Goal: Information Seeking & Learning: Learn about a topic

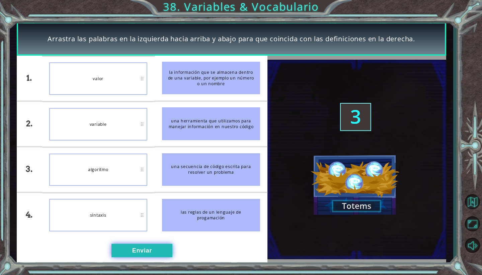
click at [119, 251] on button "Enviar" at bounding box center [142, 249] width 61 height 13
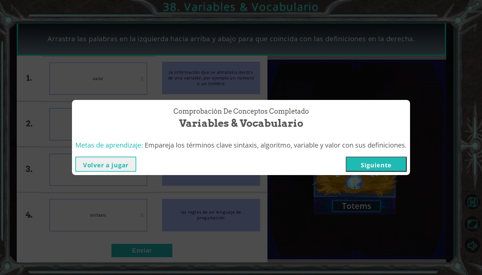
click at [395, 165] on button "Siguiente" at bounding box center [376, 163] width 61 height 15
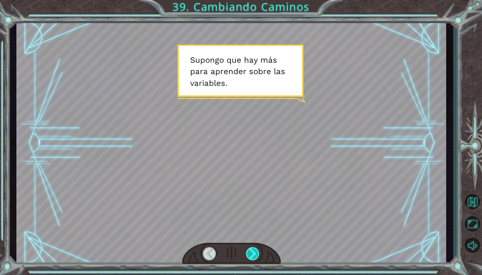
click at [251, 257] on div at bounding box center [253, 253] width 14 height 13
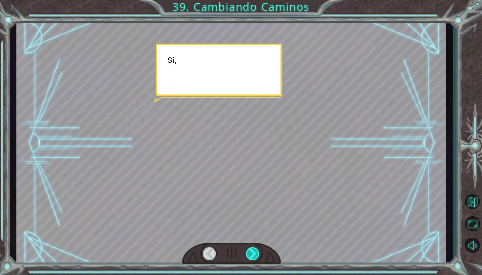
click at [251, 257] on div at bounding box center [253, 253] width 14 height 13
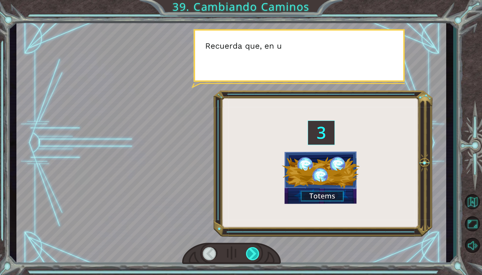
click at [251, 257] on div at bounding box center [253, 253] width 14 height 13
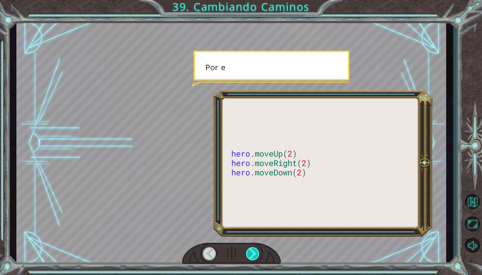
click at [251, 257] on div at bounding box center [253, 253] width 14 height 13
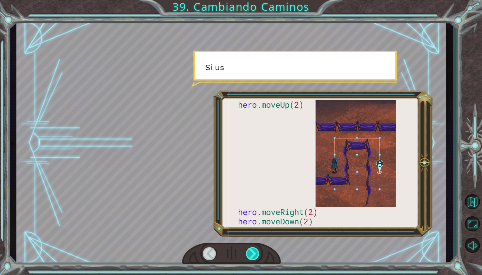
click at [251, 257] on div at bounding box center [253, 253] width 14 height 13
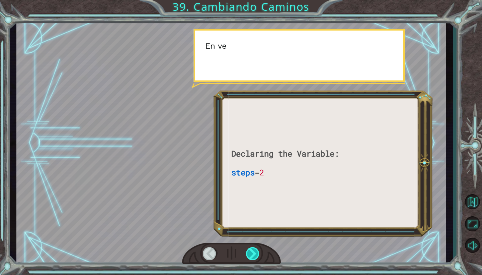
click at [251, 257] on div at bounding box center [253, 253] width 14 height 13
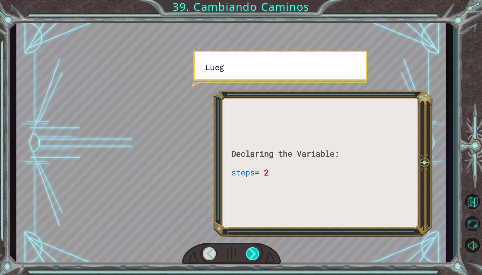
click at [251, 257] on div at bounding box center [253, 253] width 14 height 13
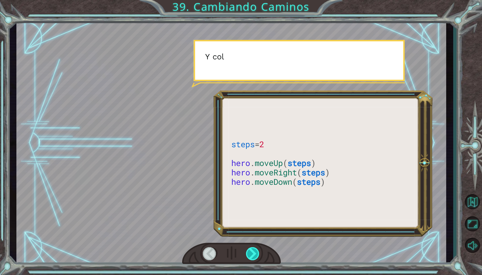
click at [251, 257] on div at bounding box center [253, 253] width 14 height 13
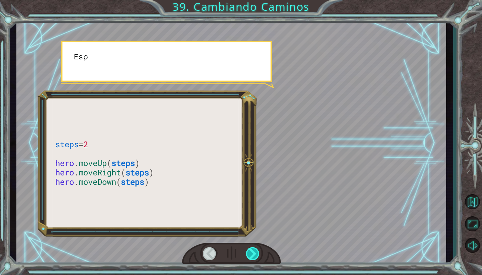
click at [251, 257] on div at bounding box center [253, 253] width 14 height 13
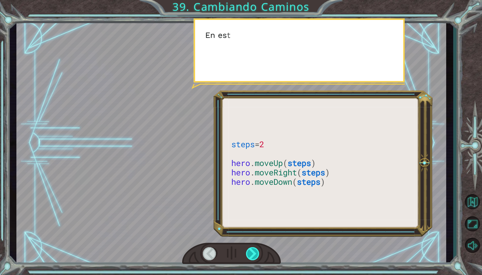
click at [251, 257] on div at bounding box center [253, 253] width 14 height 13
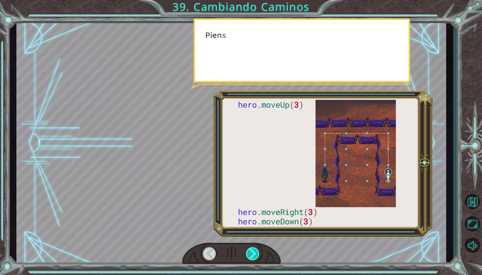
click at [251, 257] on div at bounding box center [253, 253] width 14 height 13
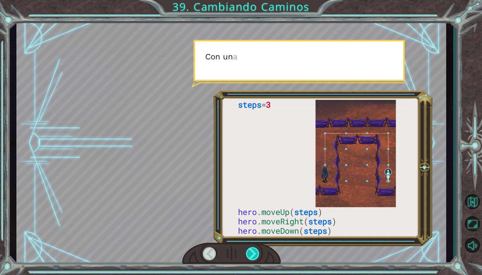
click at [251, 257] on div at bounding box center [253, 253] width 14 height 13
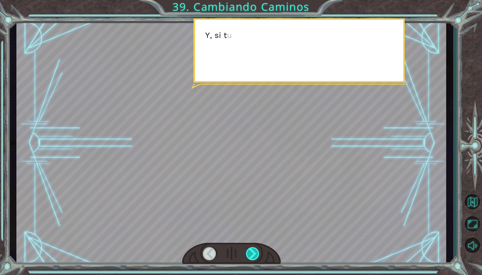
click at [251, 257] on div at bounding box center [253, 253] width 14 height 13
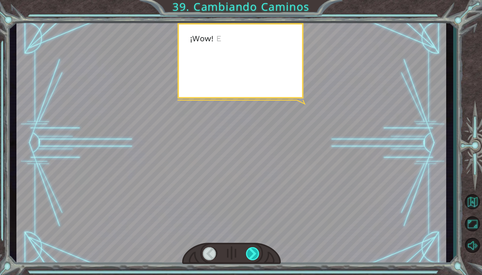
click at [251, 257] on div at bounding box center [253, 253] width 14 height 13
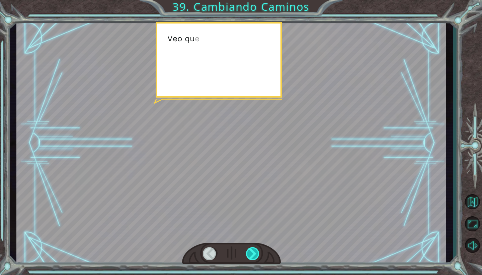
click at [251, 257] on div at bounding box center [253, 253] width 14 height 13
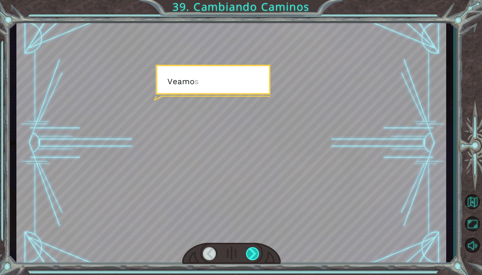
click at [251, 257] on div at bounding box center [253, 253] width 14 height 13
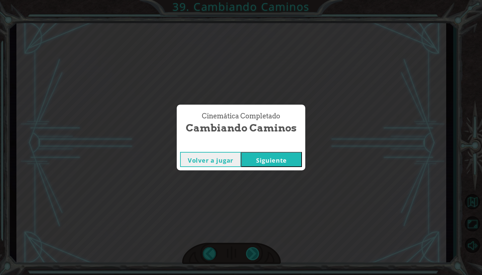
click at [251, 0] on div "steps = 3 hero . moveUp ( steps ) hero . moveRight ( steps ) hero . moveDown ( …" at bounding box center [241, 0] width 482 height 0
click at [251, 257] on div "Cinemática Completado Cambiando Caminos Volver a jugar [GEOGRAPHIC_DATA]" at bounding box center [241, 137] width 482 height 275
click at [279, 162] on button "Siguiente" at bounding box center [271, 159] width 61 height 15
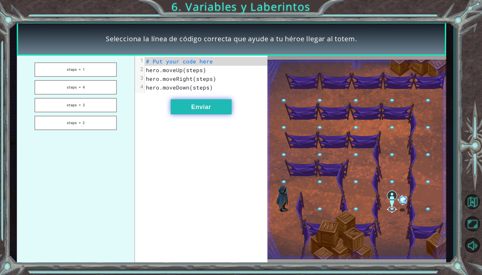
click at [206, 102] on button "Enviar" at bounding box center [201, 106] width 61 height 15
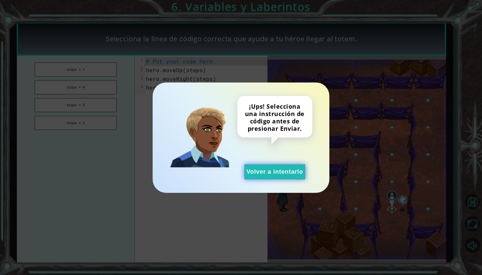
click at [250, 175] on button "Volver a intentarlo" at bounding box center [274, 171] width 61 height 15
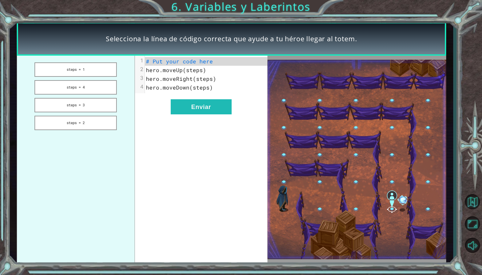
click at [183, 63] on span "# Put your code here" at bounding box center [179, 61] width 67 height 7
drag, startPoint x: 92, startPoint y: 67, endPoint x: 134, endPoint y: 70, distance: 41.9
click at [134, 70] on ul "steps = 1 steps = 4 steps = 3 steps = 2" at bounding box center [76, 160] width 118 height 208
click at [95, 67] on button "steps = 1" at bounding box center [75, 69] width 82 height 14
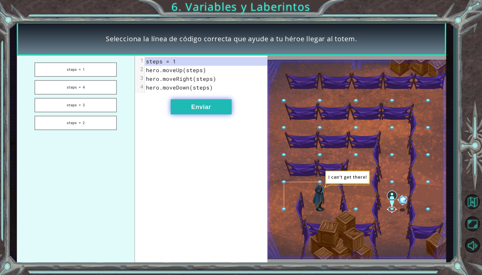
click at [216, 103] on button "Enviar" at bounding box center [201, 106] width 61 height 15
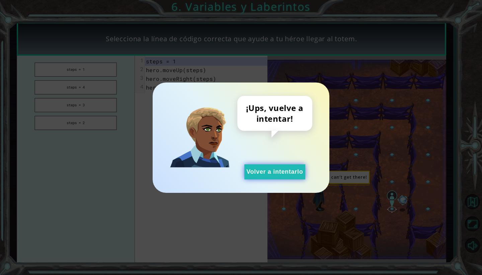
click at [261, 173] on button "Volver a intentarlo" at bounding box center [274, 171] width 61 height 15
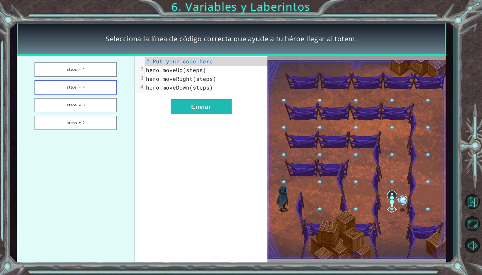
click at [106, 85] on button "steps = 4" at bounding box center [75, 87] width 82 height 14
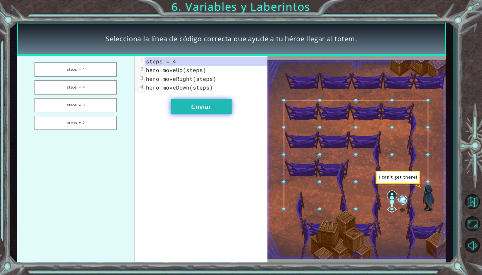
click at [199, 108] on button "Enviar" at bounding box center [201, 106] width 61 height 15
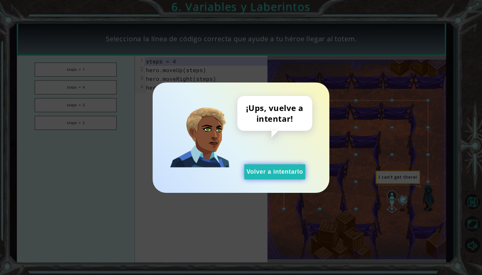
click at [252, 168] on button "Volver a intentarlo" at bounding box center [274, 171] width 61 height 15
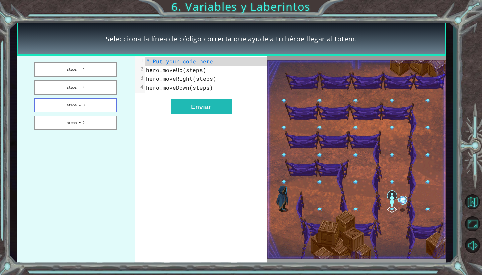
click at [100, 104] on button "steps = 3" at bounding box center [75, 105] width 82 height 14
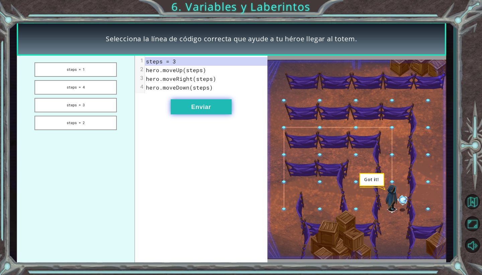
click at [205, 110] on button "Enviar" at bounding box center [201, 106] width 61 height 15
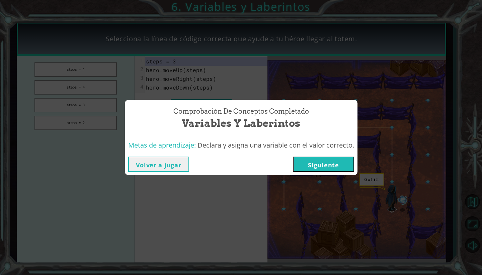
click at [324, 172] on div "Volver a jugar [GEOGRAPHIC_DATA]" at bounding box center [241, 164] width 233 height 22
click at [324, 166] on button "Siguiente" at bounding box center [323, 163] width 61 height 15
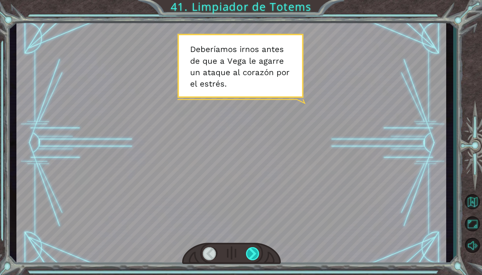
click at [254, 253] on div at bounding box center [253, 253] width 14 height 13
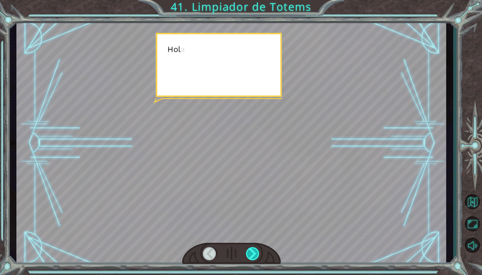
click at [254, 253] on div at bounding box center [253, 253] width 14 height 13
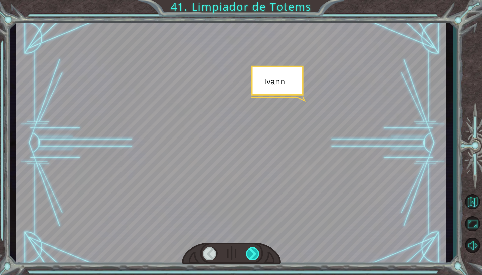
click at [254, 253] on div at bounding box center [253, 253] width 14 height 13
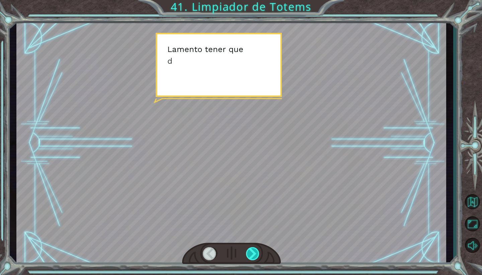
click at [254, 253] on div at bounding box center [253, 253] width 14 height 13
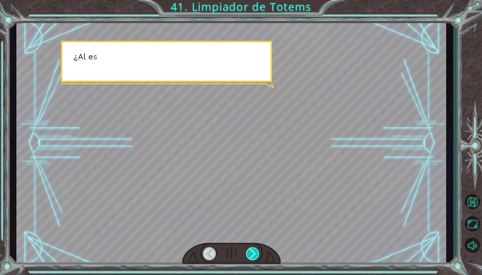
click at [254, 253] on div at bounding box center [253, 253] width 14 height 13
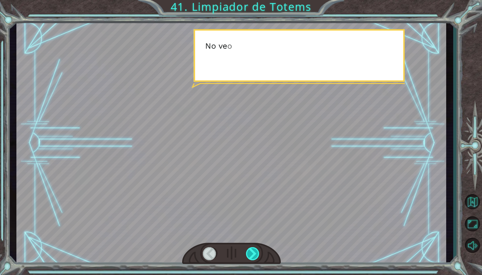
click at [254, 253] on div at bounding box center [253, 253] width 14 height 13
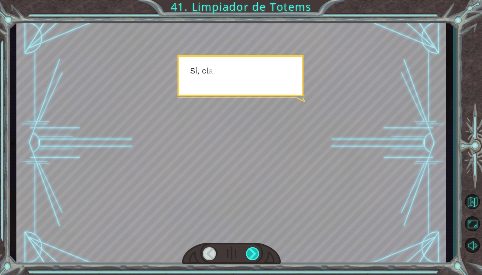
click at [254, 253] on div at bounding box center [253, 253] width 14 height 13
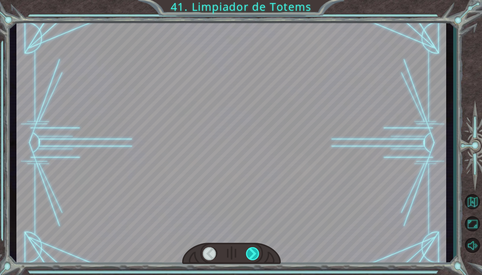
click at [254, 253] on div at bounding box center [253, 253] width 14 height 13
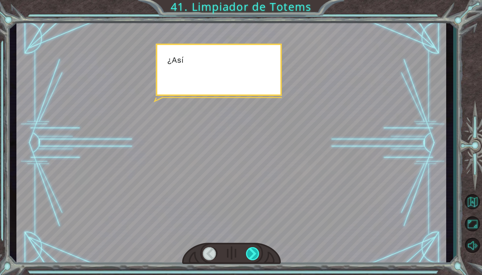
click at [254, 254] on div at bounding box center [253, 253] width 14 height 13
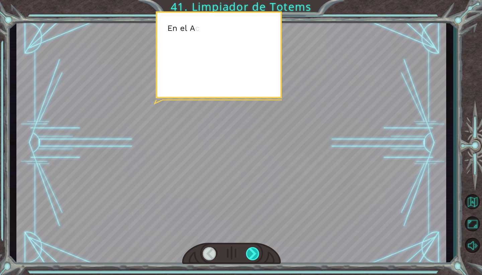
click at [254, 254] on div at bounding box center [253, 253] width 14 height 13
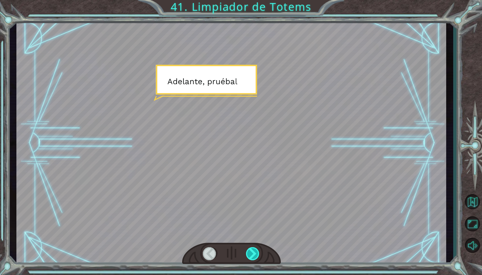
click at [254, 254] on div at bounding box center [253, 253] width 14 height 13
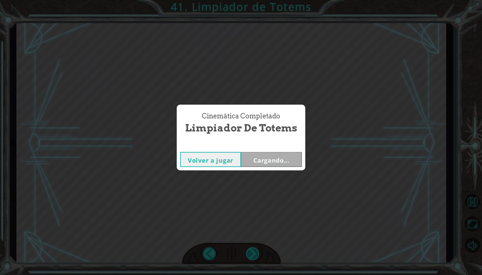
click at [254, 254] on div "Cinemática Completado Limpiador de Totems Volver a jugar Cargando..." at bounding box center [241, 137] width 482 height 275
click at [254, 254] on div "Cinemática Completado Limpiador de Totems Volver a jugar [GEOGRAPHIC_DATA]" at bounding box center [241, 137] width 482 height 275
click at [283, 159] on button "Siguiente" at bounding box center [271, 159] width 61 height 15
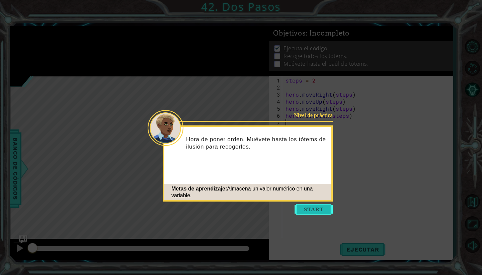
click at [311, 209] on button "Start" at bounding box center [314, 209] width 38 height 11
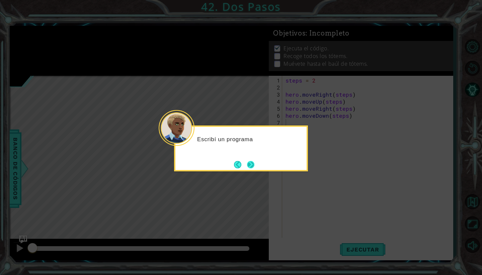
click at [249, 164] on button "Next" at bounding box center [251, 164] width 8 height 8
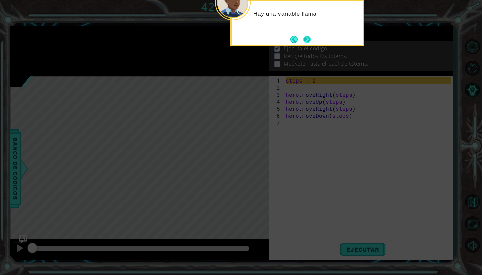
click at [304, 36] on button "Next" at bounding box center [306, 38] width 7 height 7
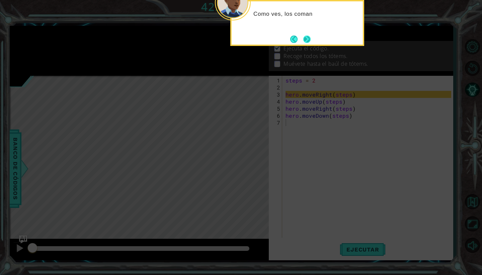
click at [307, 41] on button "Next" at bounding box center [306, 38] width 7 height 7
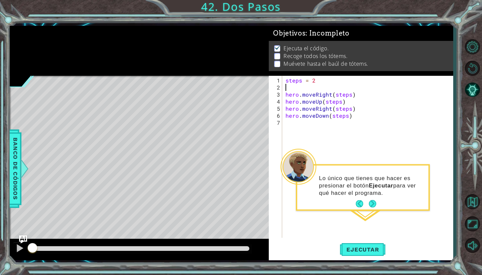
click at [300, 88] on div "steps = 2 hero . moveRight ( steps ) hero . moveUp ( steps ) hero . moveRight (…" at bounding box center [369, 165] width 170 height 176
click at [286, 79] on div "steps = 2 hero . moveRight ( steps ) hero . moveUp ( steps ) hero . moveRight (…" at bounding box center [369, 165] width 170 height 176
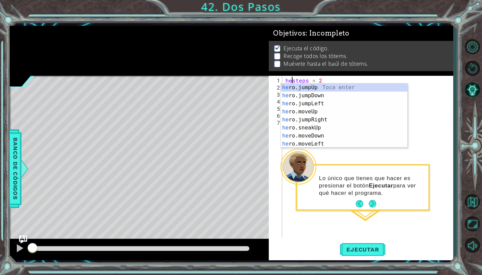
scroll to position [0, 1]
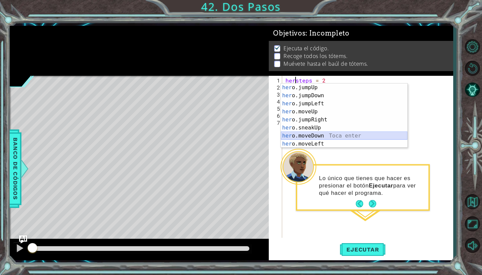
click at [300, 135] on div "her o.jumpUp Toca enter her o.jumpDown Toca enter her o.jumpLeft Toca enter her…" at bounding box center [344, 123] width 127 height 80
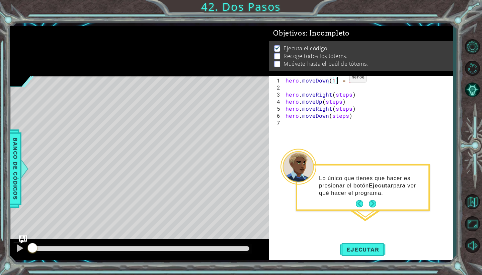
click at [338, 80] on div "hero . moveDown ( 1 ) = 2 hero . moveRight ( steps ) hero . moveUp ( steps ) he…" at bounding box center [369, 165] width 170 height 176
type textarea "hero.moveDown = 2"
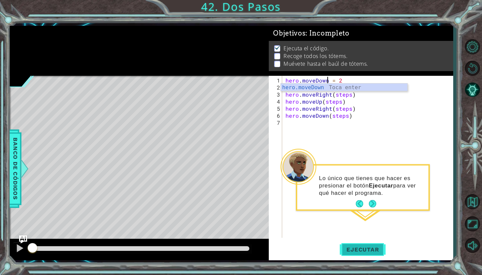
click at [370, 248] on span "Ejecutar" at bounding box center [363, 249] width 46 height 7
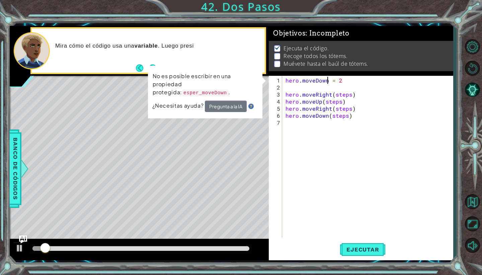
click at [304, 164] on div "hero . moveDown = 2 hero . moveRight ( steps ) hero . moveUp ( steps ) hero . m…" at bounding box center [369, 165] width 170 height 176
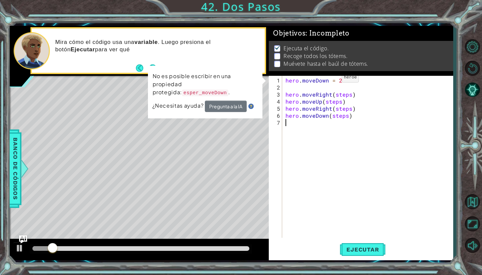
click at [330, 80] on div "hero . moveDown = 2 hero . moveRight ( steps ) hero . moveUp ( steps ) hero . m…" at bounding box center [369, 165] width 170 height 176
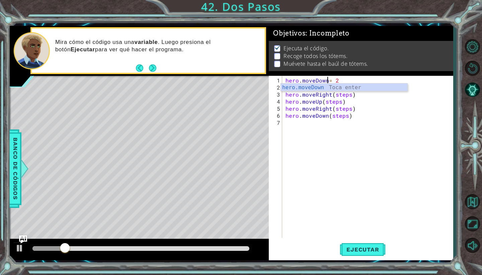
click at [353, 78] on div "hero . moveDown = 2 hero . moveRight ( steps ) hero . moveUp ( steps ) hero . m…" at bounding box center [369, 165] width 170 height 176
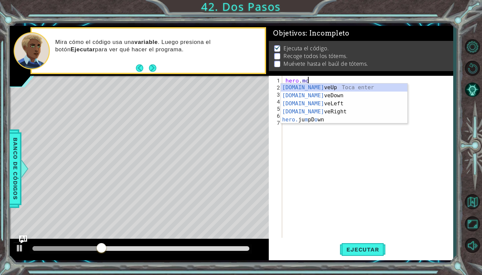
scroll to position [0, 1]
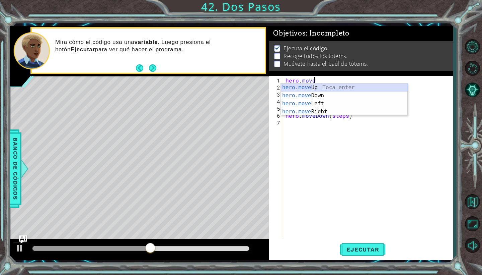
click at [340, 88] on div "hero.move Up Toca enter hero.move Down Toca enter hero.move Left Toca enter her…" at bounding box center [344, 107] width 127 height 48
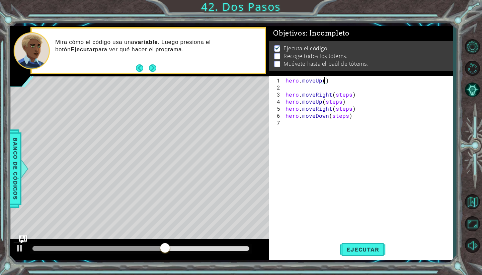
scroll to position [0, 2]
click at [353, 254] on button "Ejecutar" at bounding box center [363, 249] width 46 height 18
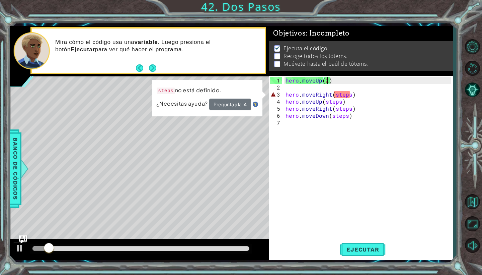
click at [335, 94] on div "hero . moveUp ( 2 ) hero . moveRight ( steps ) hero . moveUp ( steps ) hero . m…" at bounding box center [369, 165] width 170 height 176
click at [334, 95] on div "hero . moveUp ( 2 ) hero . moveRight ( steps ) hero . moveUp ( steps ) hero . m…" at bounding box center [369, 165] width 170 height 176
click at [349, 94] on div "hero . moveUp ( 2 ) hero . moveRight ( steps ) hero . moveUp ( steps ) hero . m…" at bounding box center [369, 165] width 170 height 176
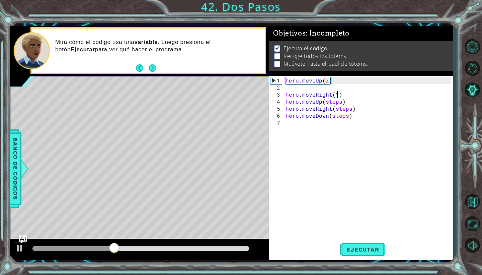
scroll to position [0, 3]
click at [362, 255] on button "Ejecutar" at bounding box center [363, 249] width 46 height 18
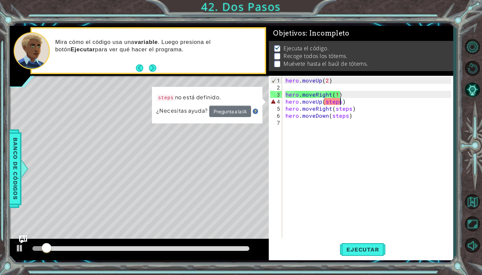
click at [340, 101] on div "hero . moveUp ( 2 ) hero . moveRight ( 1 ) hero . moveUp ( steps ) hero . moveR…" at bounding box center [369, 165] width 170 height 176
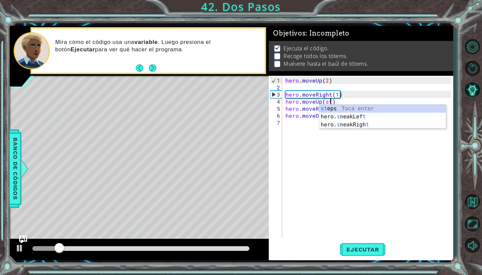
scroll to position [0, 2]
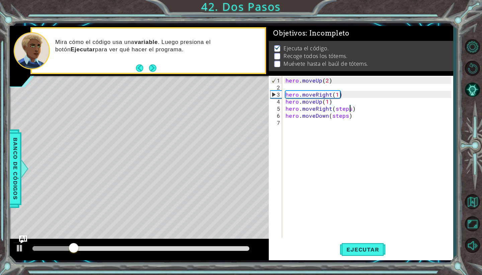
click at [349, 107] on div "hero . moveUp ( 2 ) hero . moveRight ( 1 ) hero . moveUp ( 1 ) hero . moveRight…" at bounding box center [369, 165] width 170 height 176
click at [347, 117] on div "hero . moveUp ( 2 ) hero . moveRight ( 1 ) hero . moveUp ( 1 ) hero . moveRight…" at bounding box center [369, 165] width 170 height 176
click at [370, 243] on button "Ejecutar" at bounding box center [363, 249] width 46 height 18
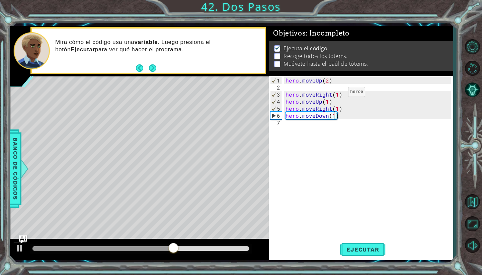
click at [337, 94] on div "hero . moveUp ( 2 ) hero . moveRight ( 1 ) hero . moveUp ( 1 ) hero . moveRight…" at bounding box center [369, 165] width 170 height 176
click at [370, 252] on span "Ejecutar" at bounding box center [363, 249] width 46 height 7
click at [338, 117] on div "hero . moveUp ( 2 ) hero . moveRight ( 2 ) hero . moveUp ( 1 ) hero . moveRight…" at bounding box center [369, 165] width 170 height 176
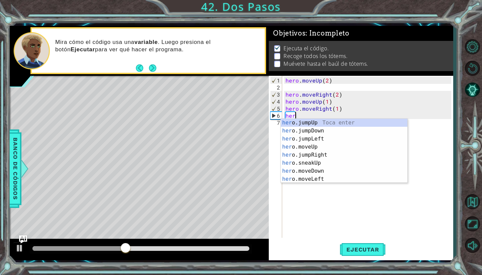
scroll to position [0, 0]
type textarea "h"
click at [356, 253] on button "Ejecutar" at bounding box center [363, 249] width 46 height 18
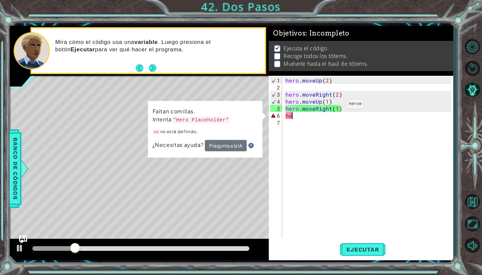
click at [336, 106] on div "hero . moveUp ( 2 ) hero . moveRight ( 2 ) hero . moveUp ( 1 ) hero . moveRight…" at bounding box center [369, 165] width 170 height 176
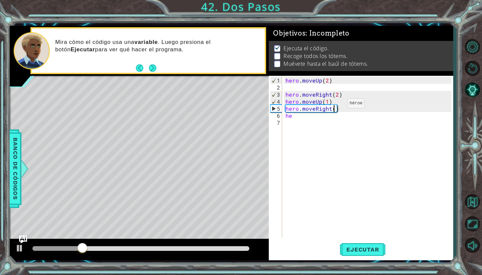
type textarea "hero.moveRight(2)"
click at [313, 125] on div "hero . moveUp ( 2 ) hero . moveRight ( 2 ) hero . moveUp ( 1 ) hero . moveRight…" at bounding box center [369, 165] width 170 height 176
click at [310, 116] on div "hero . moveUp ( 2 ) hero . moveRight ( 2 ) hero . moveUp ( 1 ) hero . moveRight…" at bounding box center [369, 165] width 170 height 176
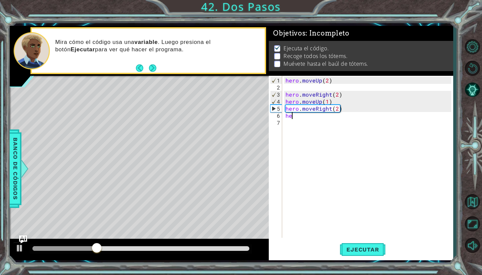
type textarea "h"
click at [351, 248] on span "Ejecutar" at bounding box center [363, 249] width 46 height 7
click at [355, 105] on div "hero . moveUp ( 2 ) hero . moveRight ( 2 ) hero . moveUp ( 1 ) hero . moveRight…" at bounding box center [369, 165] width 170 height 176
click at [350, 106] on div "hero . moveUp ( 2 ) hero . moveRight ( 2 ) hero . moveUp ( 1 ) hero . moveRight…" at bounding box center [369, 165] width 170 height 176
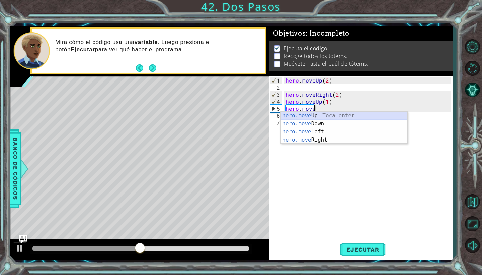
click at [328, 115] on div "hero.move Up Toca enter hero.move Down Toca enter hero.move Left Toca enter her…" at bounding box center [344, 136] width 127 height 48
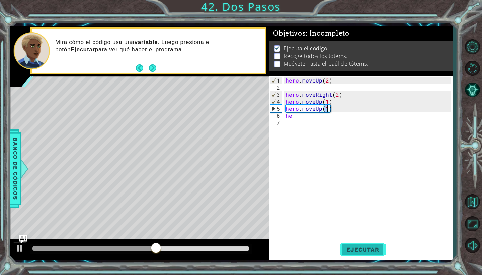
click at [363, 251] on span "Ejecutar" at bounding box center [363, 249] width 46 height 7
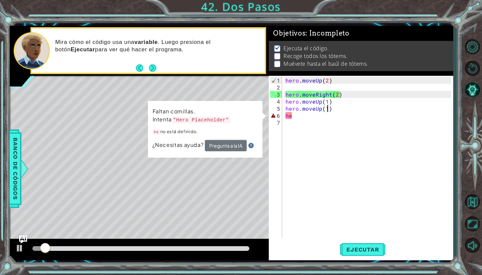
click at [300, 117] on div "hero . moveUp ( 2 ) hero . moveRight ( 2 ) hero . moveUp ( 1 ) hero . moveUp ( …" at bounding box center [369, 165] width 170 height 176
type textarea "h"
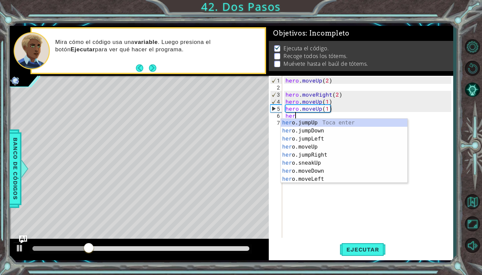
scroll to position [0, 0]
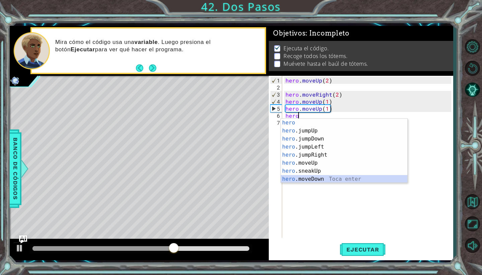
click at [315, 179] on div "hero Toca enter hero .jumpUp Toca enter hero .jumpDown Toca enter hero .jumpLef…" at bounding box center [344, 159] width 127 height 80
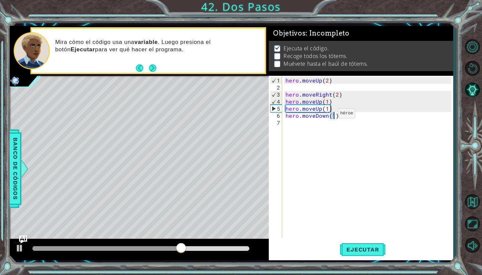
click at [327, 116] on div "hero . moveUp ( 2 ) hero . moveRight ( 2 ) hero . moveUp ( 1 ) hero . moveUp ( …" at bounding box center [369, 165] width 170 height 176
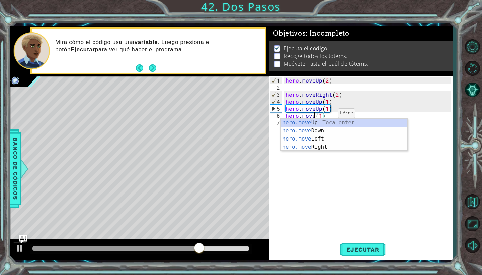
scroll to position [0, 2]
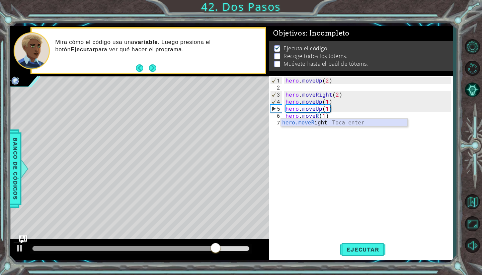
click at [343, 122] on div "hero.moveR ight Toca enter" at bounding box center [344, 131] width 127 height 24
type textarea "hero.moveRight(1)(1)"
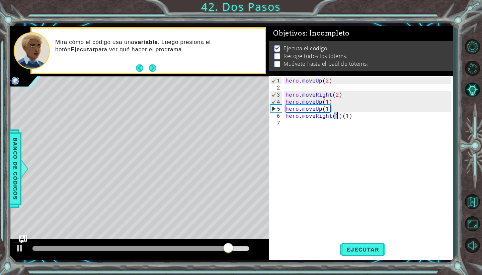
click at [359, 118] on div "hero . moveUp ( 2 ) hero . moveRight ( 2 ) hero . moveUp ( 1 ) hero . moveUp ( …" at bounding box center [369, 165] width 170 height 176
click at [357, 117] on div "hero . moveUp ( 2 ) hero . moveRight ( 2 ) hero . moveUp ( 1 ) hero . moveUp ( …" at bounding box center [369, 165] width 170 height 176
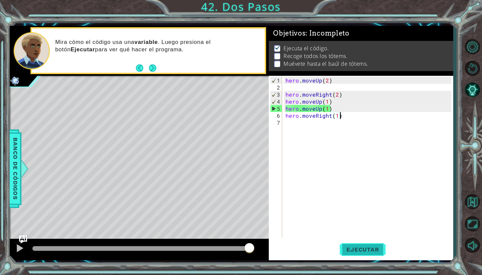
click at [360, 252] on span "Ejecutar" at bounding box center [363, 249] width 46 height 7
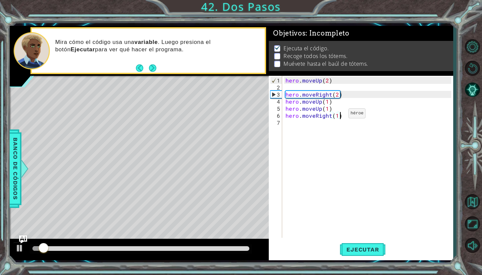
click at [337, 115] on div "hero . moveUp ( 2 ) hero . moveRight ( 2 ) hero . moveUp ( 1 ) hero . moveUp ( …" at bounding box center [369, 165] width 170 height 176
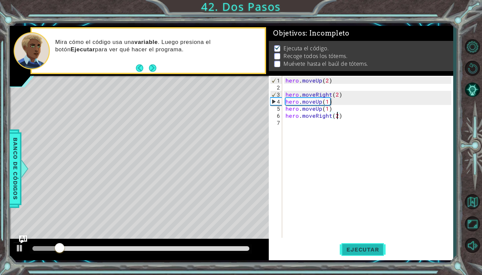
type textarea "hero.moveRight(2)"
click at [373, 246] on span "Ejecutar" at bounding box center [363, 249] width 46 height 7
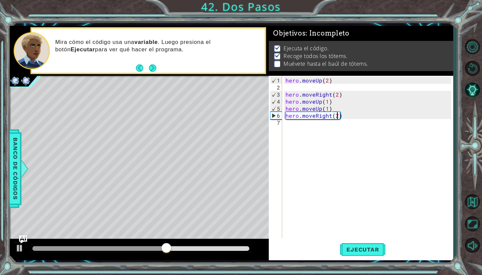
click at [308, 126] on div "hero . moveUp ( 2 ) hero . moveRight ( 2 ) hero . moveUp ( 1 ) hero . moveUp ( …" at bounding box center [369, 165] width 170 height 176
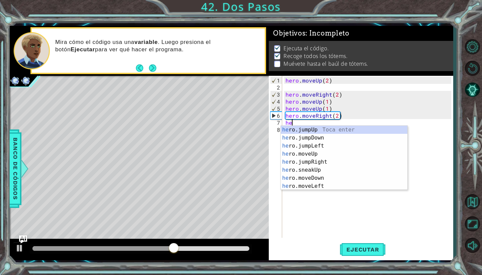
scroll to position [0, 0]
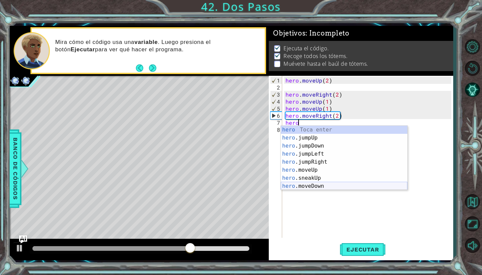
click at [321, 187] on div "hero Toca enter hero .jumpUp Toca enter hero .jumpDown Toca enter hero .jumpLef…" at bounding box center [344, 166] width 127 height 80
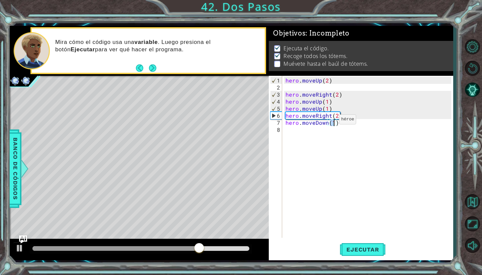
click at [328, 122] on div "hero . moveUp ( 2 ) hero . moveRight ( 2 ) hero . moveUp ( 1 ) hero . moveUp ( …" at bounding box center [369, 165] width 170 height 176
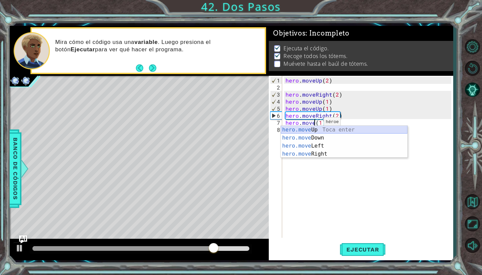
click at [313, 129] on div "hero.move Up Toca enter hero.move Down Toca enter hero.move Left Toca enter her…" at bounding box center [344, 150] width 127 height 48
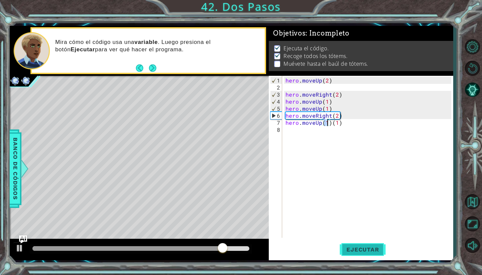
click at [364, 248] on span "Ejecutar" at bounding box center [363, 249] width 46 height 7
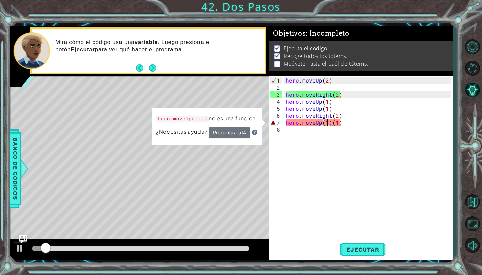
click at [342, 124] on div "hero . moveUp ( 2 ) hero . moveRight ( 2 ) hero . moveUp ( 1 ) hero . moveUp ( …" at bounding box center [369, 165] width 170 height 176
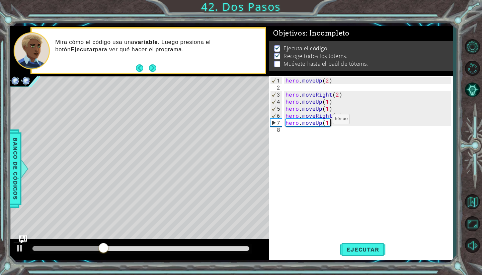
click at [321, 122] on div "hero . moveUp ( 2 ) hero . moveRight ( 2 ) hero . moveUp ( 1 ) hero . moveUp ( …" at bounding box center [369, 165] width 170 height 176
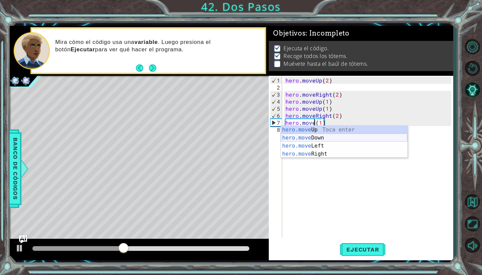
click at [322, 137] on div "hero.move Up Toca enter hero.move Down Toca enter hero.move Left Toca enter her…" at bounding box center [344, 150] width 127 height 48
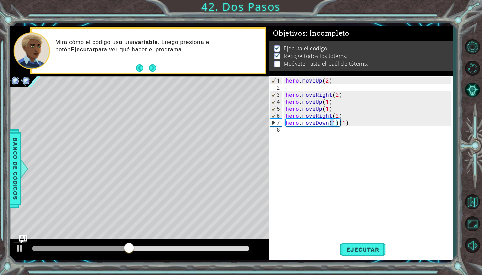
click at [348, 123] on div "hero . moveUp ( 2 ) hero . moveRight ( 2 ) hero . moveUp ( 1 ) hero . moveUp ( …" at bounding box center [369, 165] width 170 height 176
click at [334, 123] on div "hero . moveUp ( 2 ) hero . moveRight ( 2 ) hero . moveUp ( 1 ) hero . moveUp ( …" at bounding box center [369, 165] width 170 height 176
type textarea "hero.moveDown(3)"
click at [365, 243] on button "Ejecutar" at bounding box center [363, 249] width 46 height 18
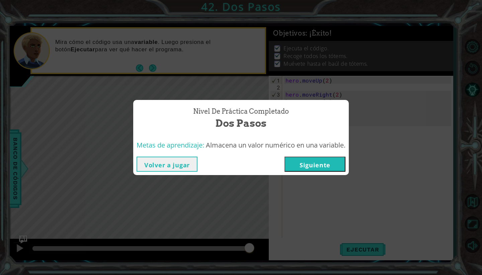
click at [338, 159] on button "Siguiente" at bounding box center [315, 163] width 61 height 15
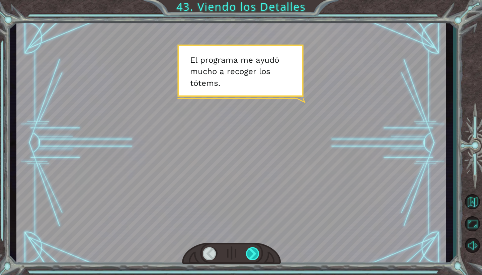
click at [252, 252] on div at bounding box center [253, 253] width 14 height 13
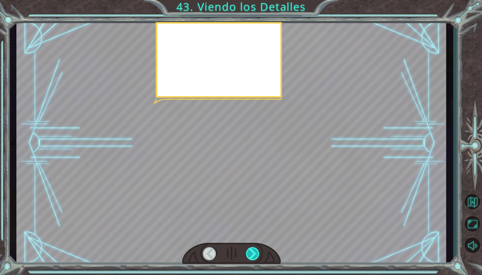
click at [252, 252] on div at bounding box center [253, 253] width 14 height 13
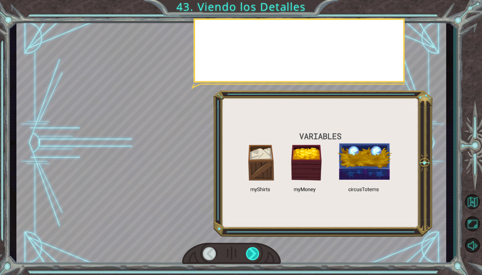
click at [252, 252] on div at bounding box center [253, 253] width 14 height 13
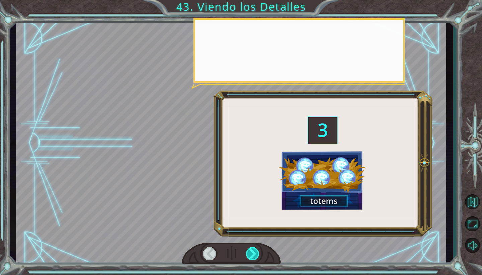
click at [252, 252] on div at bounding box center [253, 253] width 14 height 13
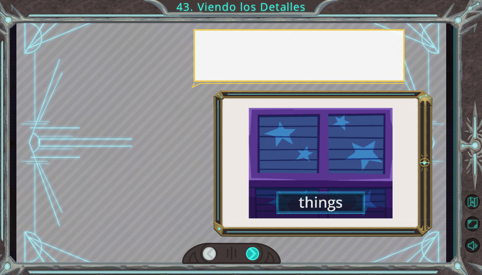
click at [252, 252] on div at bounding box center [253, 253] width 14 height 13
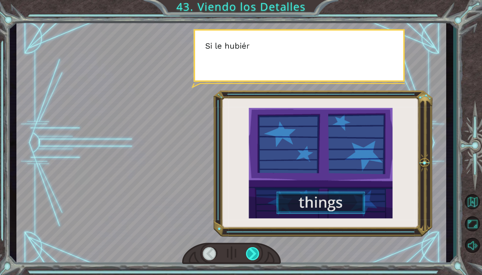
click at [252, 252] on div at bounding box center [253, 253] width 14 height 13
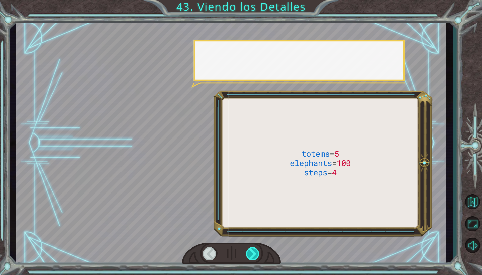
click at [252, 252] on div at bounding box center [253, 253] width 14 height 13
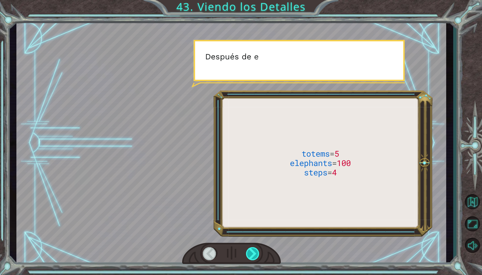
click at [252, 252] on div at bounding box center [253, 253] width 14 height 13
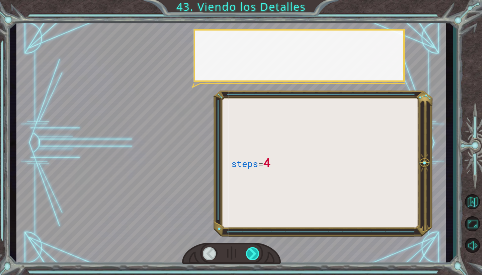
click at [252, 252] on div at bounding box center [253, 253] width 14 height 13
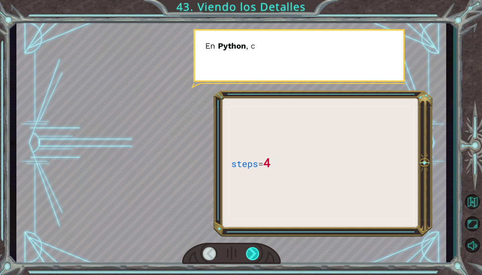
click at [252, 252] on div at bounding box center [253, 253] width 14 height 13
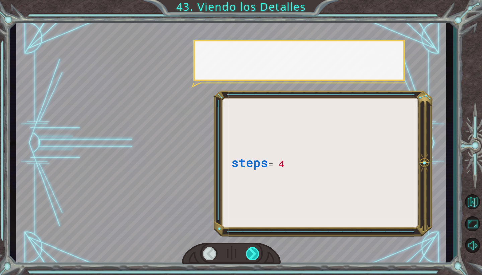
click at [252, 252] on div at bounding box center [253, 253] width 14 height 13
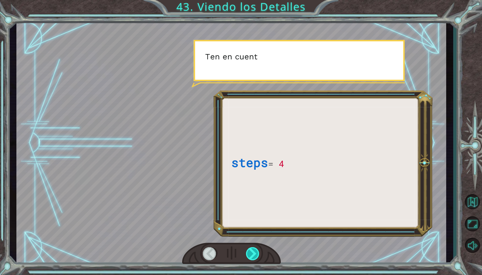
click at [252, 252] on div at bounding box center [253, 253] width 14 height 13
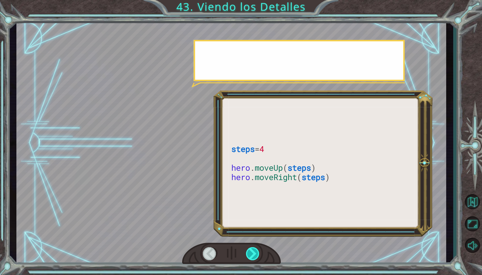
click at [252, 252] on div at bounding box center [253, 253] width 14 height 13
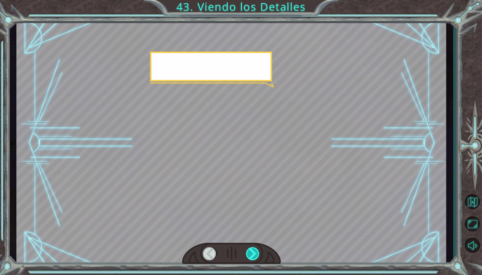
click at [252, 252] on div at bounding box center [253, 253] width 14 height 13
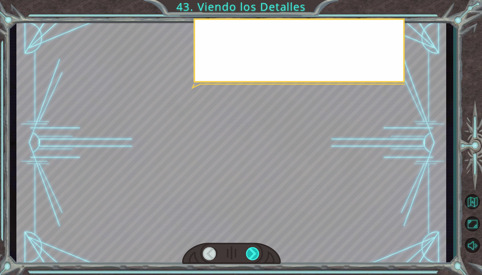
click at [252, 252] on div at bounding box center [253, 253] width 14 height 13
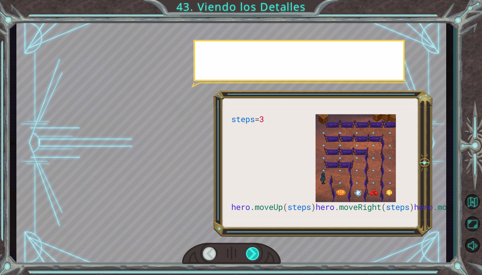
click at [252, 252] on div at bounding box center [253, 253] width 14 height 13
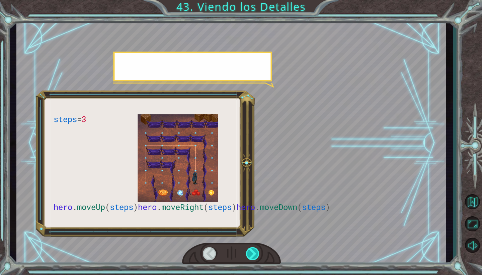
click at [252, 252] on div at bounding box center [253, 253] width 14 height 13
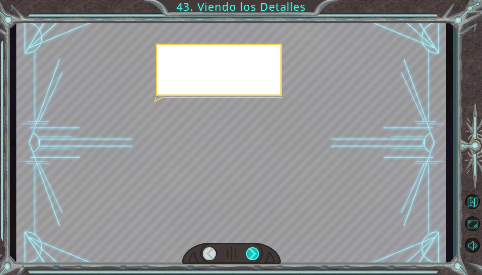
click at [252, 252] on div at bounding box center [253, 253] width 14 height 13
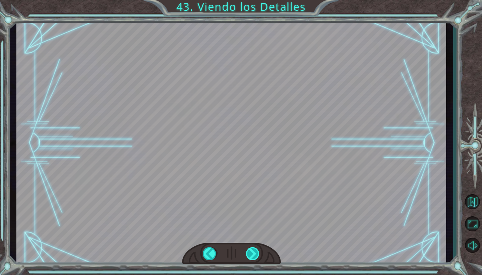
click at [252, 0] on div "steps = 3 hero . moveUp ( steps ) hero . moveRight ( steps ) hero . moveDown ( …" at bounding box center [241, 0] width 482 height 0
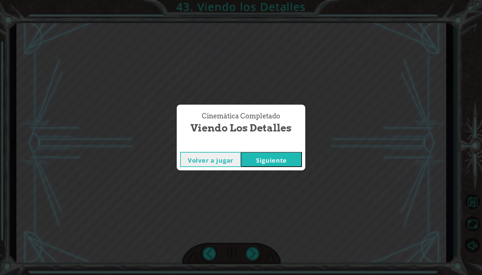
click at [260, 162] on button "Siguiente" at bounding box center [271, 159] width 61 height 15
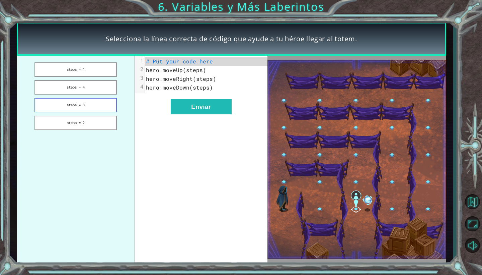
click at [105, 103] on button "steps = 3" at bounding box center [75, 105] width 82 height 14
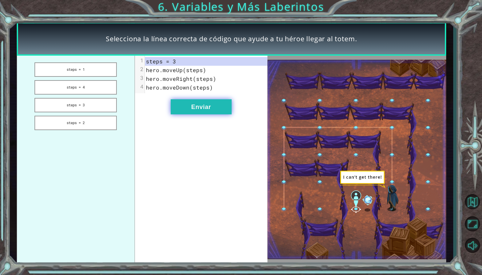
click at [178, 104] on button "Enviar" at bounding box center [201, 106] width 61 height 15
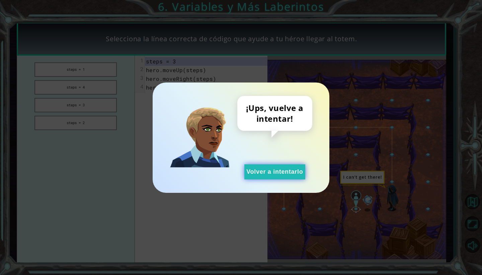
click at [254, 172] on button "Volver a intentarlo" at bounding box center [274, 171] width 61 height 15
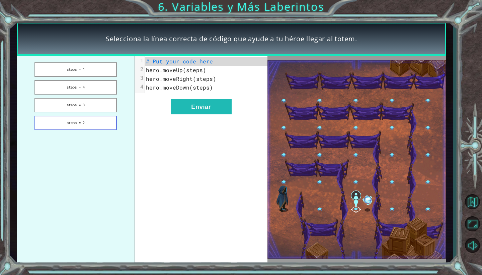
click at [97, 124] on button "steps = 2" at bounding box center [75, 123] width 82 height 14
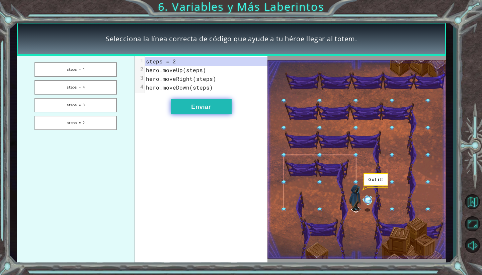
click at [186, 106] on button "Enviar" at bounding box center [201, 106] width 61 height 15
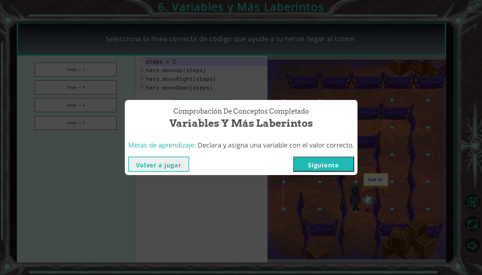
click at [314, 165] on button "Siguiente" at bounding box center [323, 163] width 61 height 15
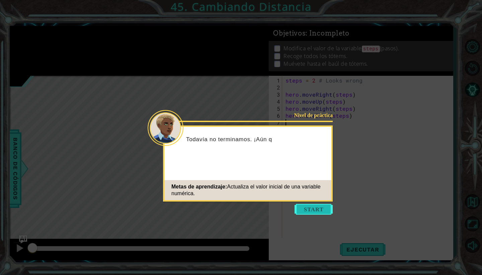
click at [316, 205] on button "Start" at bounding box center [314, 209] width 38 height 11
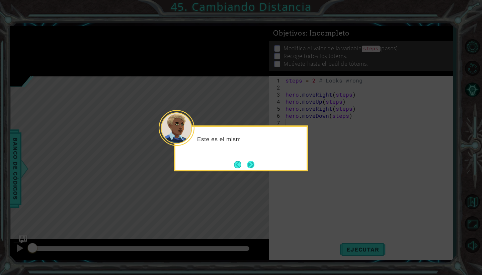
click at [249, 163] on button "Next" at bounding box center [251, 164] width 8 height 8
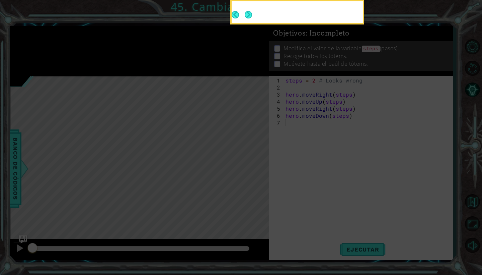
click at [249, 163] on icon at bounding box center [241, 46] width 482 height 456
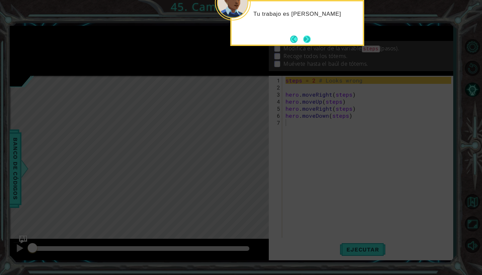
click at [306, 41] on button "Next" at bounding box center [307, 39] width 8 height 8
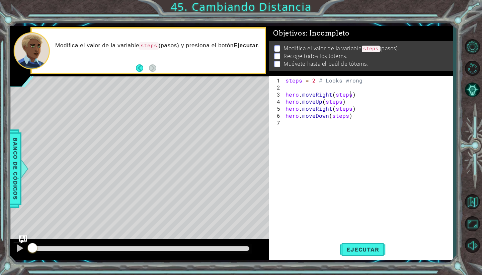
click at [350, 95] on div "steps = 2 # Looks wrong hero . moveRight ( steps ) hero . moveUp ( steps ) hero…" at bounding box center [369, 165] width 170 height 176
click at [340, 101] on div "steps = 2 # Looks wrong hero . moveRight ( 1 ) hero . moveUp ( steps ) hero . m…" at bounding box center [369, 165] width 170 height 176
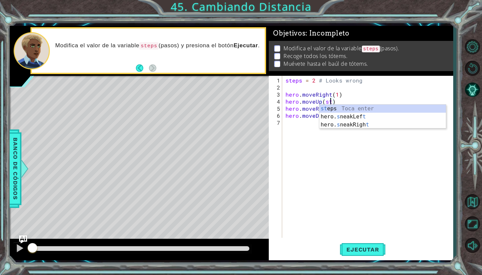
scroll to position [0, 2]
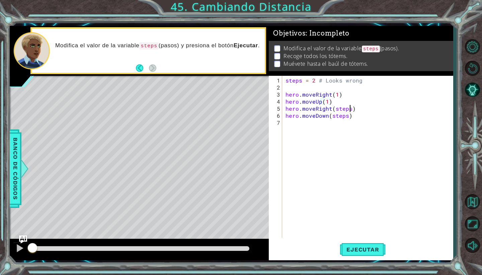
click at [350, 107] on div "steps = 2 # Looks wrong hero . moveRight ( 1 ) hero . moveUp ( 1 ) hero . moveR…" at bounding box center [369, 165] width 170 height 176
click at [346, 116] on div "steps = 2 # Looks wrong hero . moveRight ( 1 ) hero . moveUp ( 1 ) hero . moveR…" at bounding box center [369, 165] width 170 height 176
type textarea "hero.moveDown(1)"
click at [379, 250] on span "Ejecutar" at bounding box center [363, 249] width 46 height 7
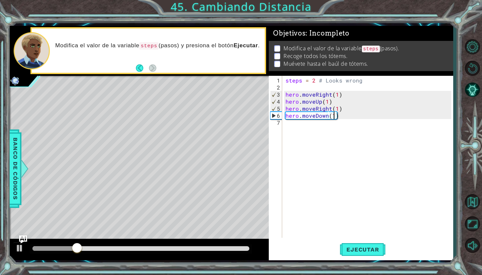
click at [298, 126] on div "steps = 2 # Looks wrong hero . moveRight ( 1 ) hero . moveUp ( 1 ) hero . moveR…" at bounding box center [369, 165] width 170 height 176
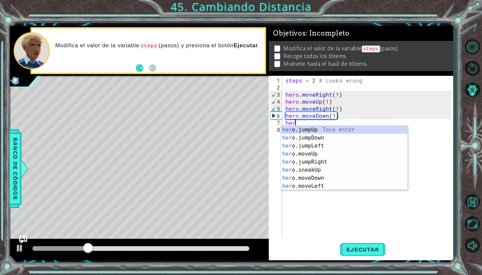
scroll to position [0, 0]
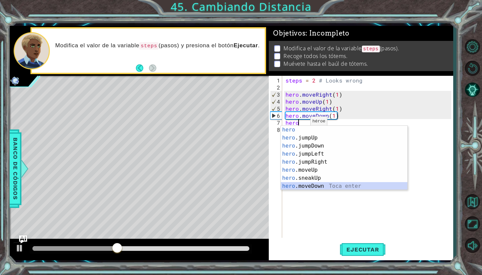
click at [310, 188] on div "hero Toca enter hero .jumpUp Toca enter hero .jumpDown Toca enter hero .jumpLef…" at bounding box center [344, 166] width 127 height 80
type textarea "hero.moveDown(1)"
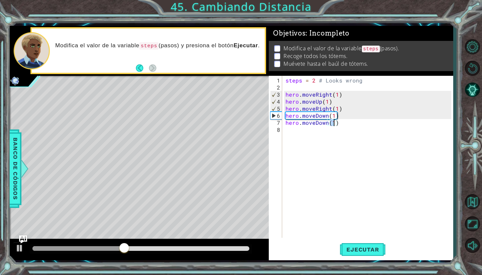
click at [326, 125] on div "steps = 2 # Looks wrong hero . moveRight ( 1 ) hero . moveUp ( 1 ) hero . moveR…" at bounding box center [369, 165] width 170 height 176
click at [327, 123] on div "steps = 2 # Looks wrong hero . moveRight ( 1 ) hero . moveUp ( 1 ) hero . moveR…" at bounding box center [369, 165] width 170 height 176
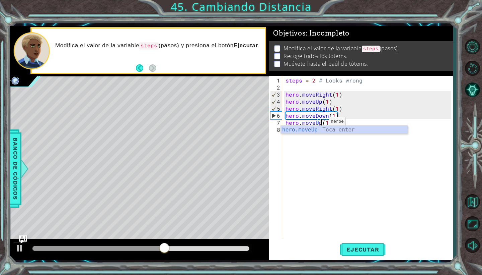
scroll to position [0, 2]
click at [369, 247] on span "Ejecutar" at bounding box center [363, 249] width 46 height 7
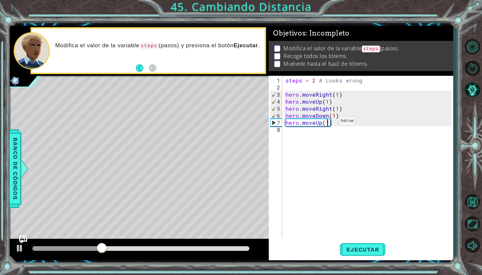
click at [327, 124] on div "steps = 2 # Looks wrong hero . moveRight ( 1 ) hero . moveUp ( 1 ) hero . moveR…" at bounding box center [369, 165] width 170 height 176
type textarea "hero.moveUp(2)"
click at [312, 127] on div "steps = 2 # Looks wrong hero . moveRight ( 1 ) hero . moveUp ( 1 ) hero . moveR…" at bounding box center [369, 165] width 170 height 176
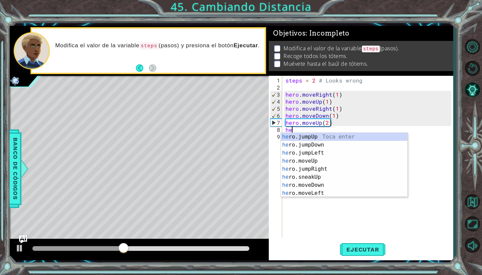
scroll to position [0, 0]
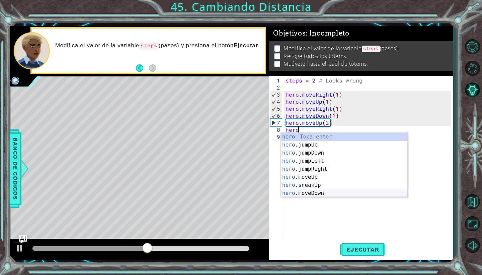
click at [310, 192] on div "hero Toca enter hero .jumpUp Toca enter hero .jumpDown Toca enter hero .jumpLef…" at bounding box center [344, 173] width 127 height 80
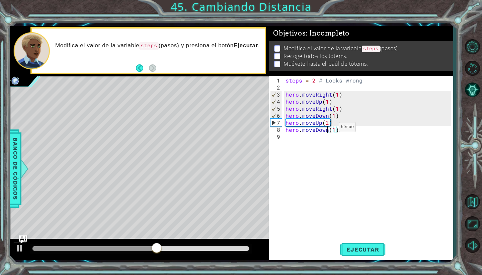
click at [327, 130] on div "steps = 2 # Looks wrong hero . moveRight ( 1 ) hero . moveUp ( 1 ) hero . moveR…" at bounding box center [369, 165] width 170 height 176
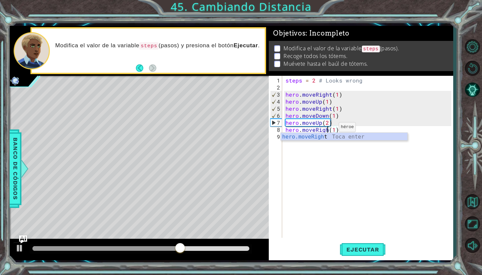
scroll to position [0, 3]
type textarea "hero.moveRight(1)"
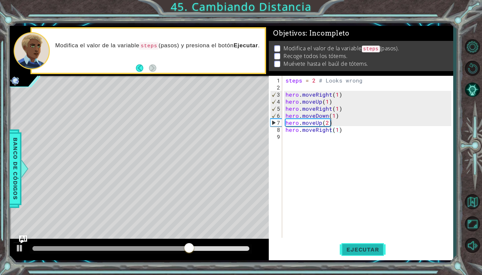
click at [364, 257] on button "Ejecutar" at bounding box center [363, 249] width 46 height 18
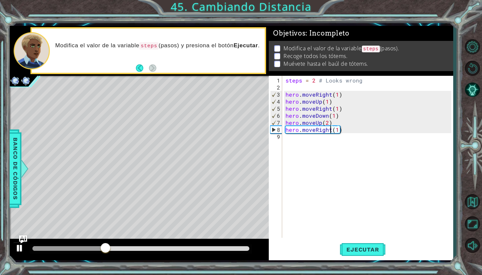
click at [21, 248] on div at bounding box center [19, 247] width 9 height 9
click at [294, 143] on div "steps = 2 # Looks wrong hero . moveRight ( 1 ) hero . moveUp ( 1 ) hero . moveR…" at bounding box center [369, 165] width 170 height 176
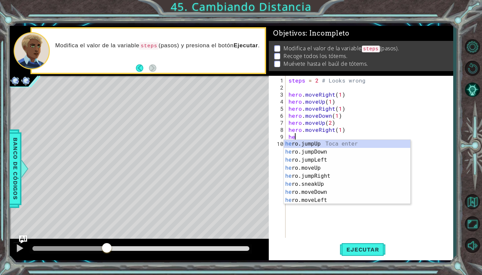
scroll to position [0, 0]
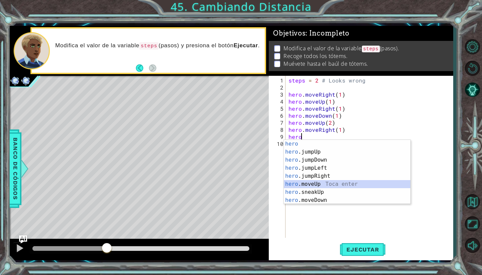
click at [311, 181] on div "hero Toca enter hero .jumpUp Toca enter hero .jumpDown Toca enter hero .jumpLef…" at bounding box center [347, 180] width 127 height 80
type textarea "hero.moveUp(1)"
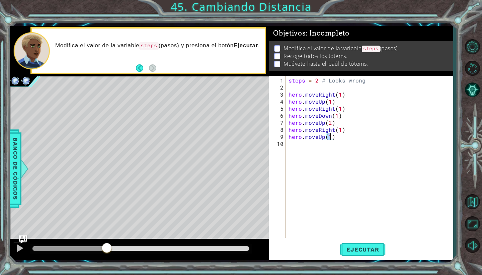
click at [308, 148] on div "steps = 2 # Looks wrong hero . moveRight ( 1 ) hero . moveUp ( 1 ) hero . moveR…" at bounding box center [370, 165] width 167 height 176
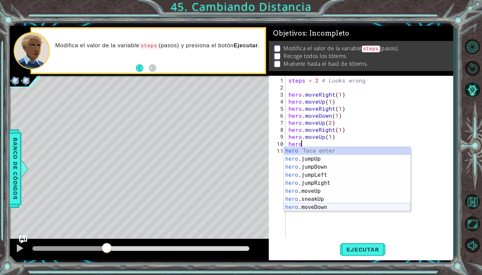
click at [328, 205] on div "hero Toca enter hero .jumpUp Toca enter hero .jumpDown Toca enter hero .jumpLef…" at bounding box center [347, 187] width 127 height 80
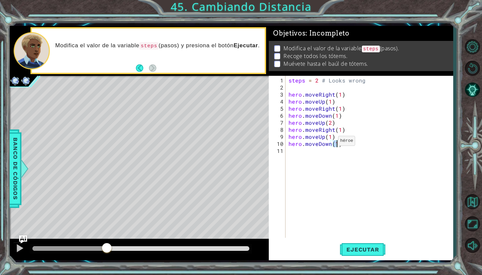
click at [331, 143] on div "steps = 2 # Looks wrong hero . moveRight ( 1 ) hero . moveUp ( 1 ) hero . moveR…" at bounding box center [370, 165] width 167 height 176
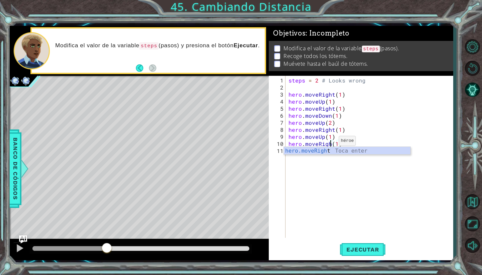
scroll to position [0, 3]
click at [368, 250] on span "Ejecutar" at bounding box center [363, 249] width 46 height 7
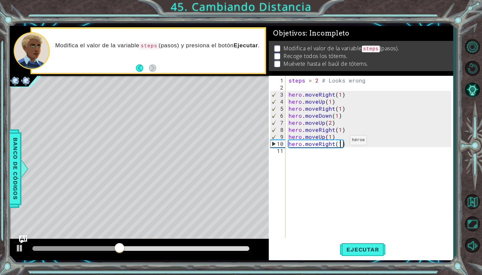
click at [342, 143] on div "steps = 2 # Looks wrong hero . moveRight ( 1 ) hero . moveUp ( 1 ) hero . moveR…" at bounding box center [370, 165] width 167 height 176
type textarea "hero.moveRight(3)"
click at [366, 253] on button "Ejecutar" at bounding box center [363, 249] width 46 height 18
click at [294, 150] on div "steps = 2 # Looks wrong hero . moveRight ( 1 ) hero . moveUp ( 1 ) hero . moveR…" at bounding box center [370, 165] width 167 height 176
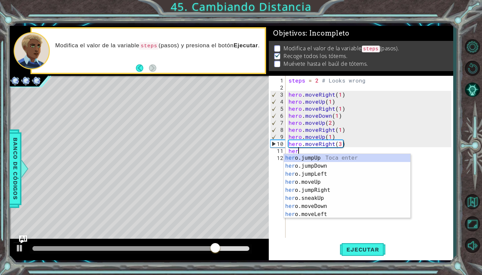
scroll to position [0, 0]
click at [304, 206] on div "her o.jumpUp Toca enter her o.jumpDown Toca enter her o.jumpLeft Toca enter her…" at bounding box center [347, 194] width 127 height 80
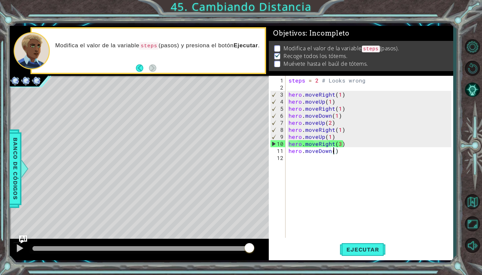
scroll to position [0, 3]
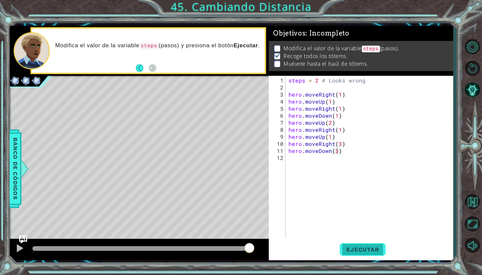
click at [359, 251] on span "Ejecutar" at bounding box center [363, 249] width 46 height 7
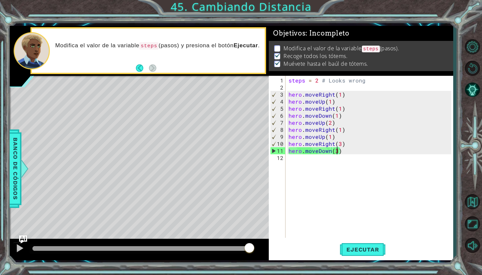
click at [366, 82] on div "steps = 2 # Looks wrong hero . moveRight ( 1 ) hero . moveUp ( 1 ) hero . moveR…" at bounding box center [370, 165] width 167 height 176
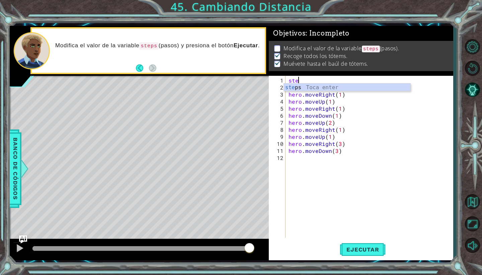
scroll to position [0, 0]
type textarea "s"
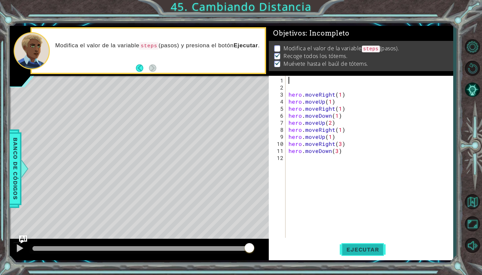
click at [343, 250] on span "Ejecutar" at bounding box center [363, 249] width 46 height 7
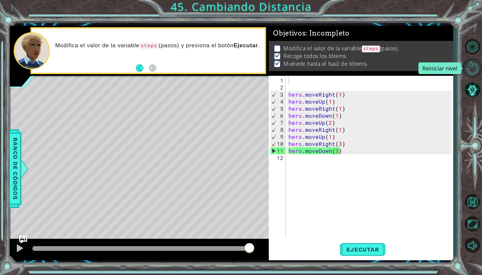
click at [469, 68] on button "Reiniciar nivel" at bounding box center [472, 67] width 19 height 19
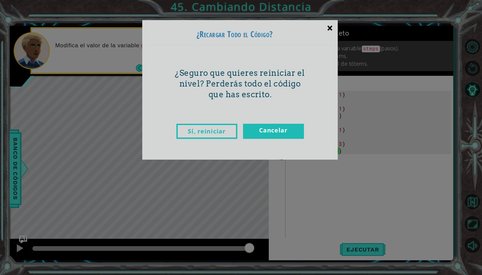
click at [331, 25] on div "×" at bounding box center [330, 27] width 16 height 19
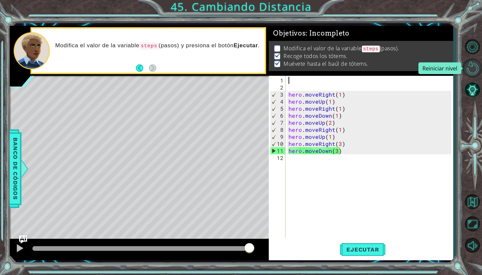
click at [473, 67] on button "Reiniciar nivel" at bounding box center [472, 67] width 19 height 19
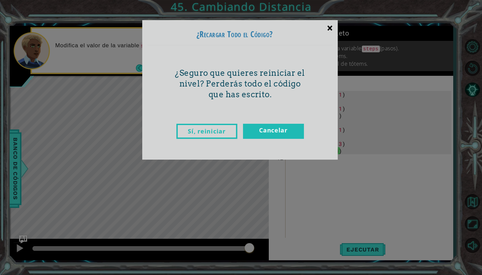
click at [329, 27] on div "×" at bounding box center [330, 27] width 16 height 19
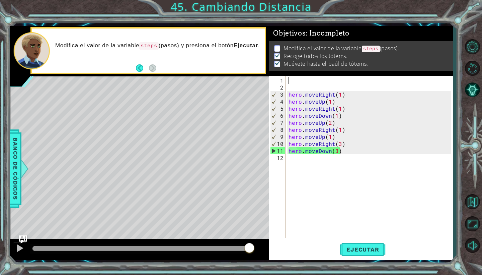
click at [292, 88] on div "hero . moveRight ( 1 ) hero . moveUp ( 1 ) hero . moveRight ( 1 ) hero . moveDo…" at bounding box center [370, 165] width 167 height 176
click at [292, 78] on div "hero . moveRight ( 1 ) hero . moveUp ( 1 ) hero . moveRight ( 1 ) hero . moveDo…" at bounding box center [370, 165] width 167 height 176
click at [355, 250] on span "Ejecutar" at bounding box center [363, 249] width 46 height 7
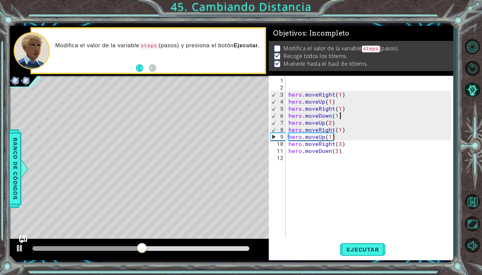
click at [343, 117] on div "hero . moveRight ( 1 ) hero . moveUp ( 1 ) hero . moveRight ( 1 ) hero . moveDo…" at bounding box center [370, 165] width 167 height 176
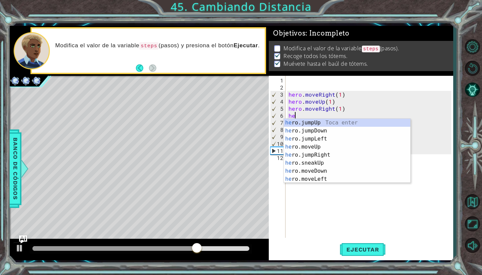
type textarea "h"
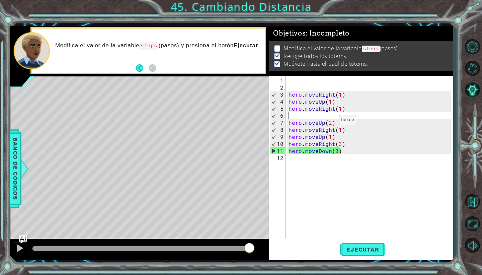
click at [331, 123] on div "hero . moveRight ( 1 ) hero . moveUp ( 1 ) hero . moveRight ( 1 ) hero . moveUp…" at bounding box center [370, 165] width 167 height 176
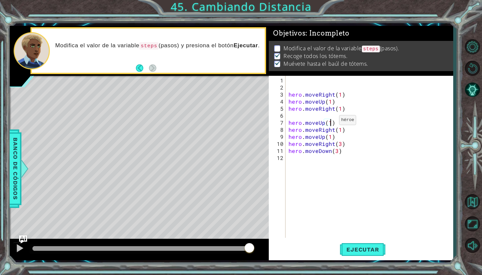
scroll to position [0, 2]
type textarea "hero.moveUp(1)"
click at [356, 250] on span "Ejecutar" at bounding box center [363, 249] width 46 height 7
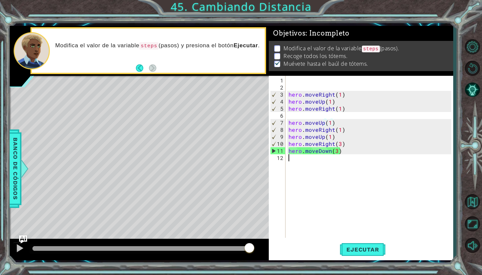
click at [357, 183] on div "hero . moveRight ( 1 ) hero . moveUp ( 1 ) hero . moveRight ( 1 ) hero . moveUp…" at bounding box center [370, 165] width 167 height 176
click at [317, 90] on div "hero . moveRight ( 1 ) hero . moveUp ( 1 ) hero . moveRight ( 1 ) hero . moveUp…" at bounding box center [370, 165] width 167 height 176
type textarea "hero.moveRight(1)"
click at [307, 88] on div "hero . moveRight ( 1 ) hero . moveUp ( 1 ) hero . moveRight ( 1 ) hero . moveUp…" at bounding box center [370, 165] width 167 height 176
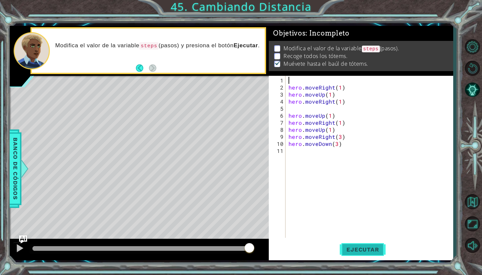
click at [369, 246] on span "Ejecutar" at bounding box center [363, 249] width 46 height 7
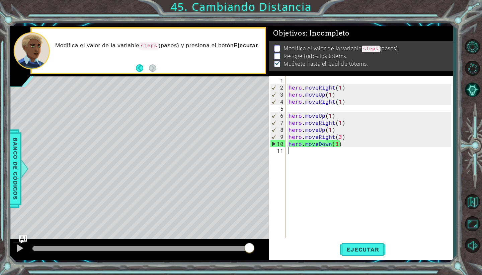
click at [300, 161] on div "hero . moveRight ( 1 ) hero . moveUp ( 1 ) hero . moveRight ( 1 ) hero . moveUp…" at bounding box center [370, 165] width 167 height 176
click at [299, 166] on div "hero . moveRight ( 1 ) hero . moveUp ( 1 ) hero . moveRight ( 1 ) hero . moveUp…" at bounding box center [370, 165] width 167 height 176
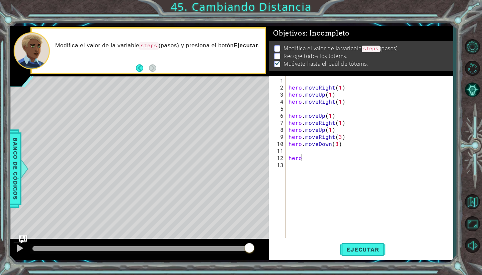
click at [318, 246] on div "Ejecutar" at bounding box center [363, 249] width 184 height 18
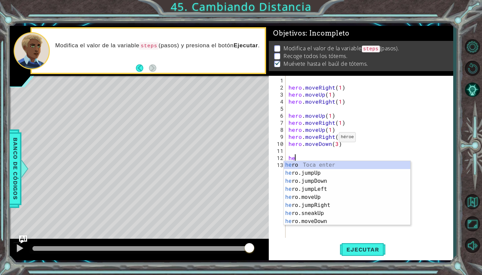
type textarea "h"
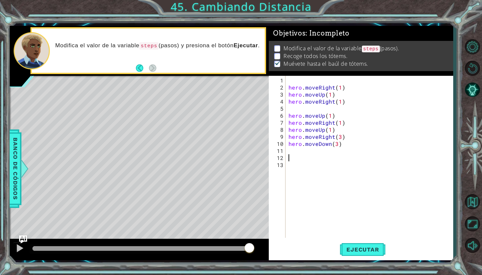
click at [298, 109] on div "hero . moveRight ( 1 ) hero . moveUp ( 1 ) hero . moveRight ( 1 ) hero . moveUp…" at bounding box center [370, 165] width 167 height 176
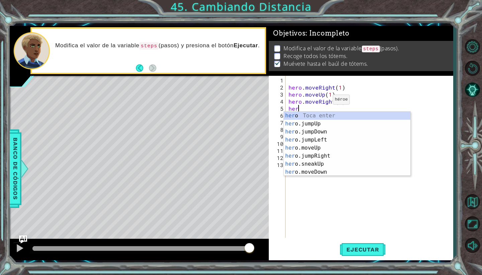
scroll to position [0, 0]
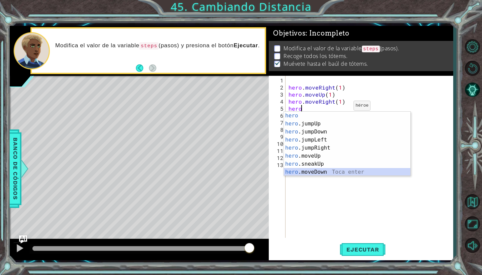
click at [324, 171] on div "hero Toca enter hero .jumpUp Toca enter hero .jumpDown Toca enter hero .jumpLef…" at bounding box center [347, 152] width 127 height 80
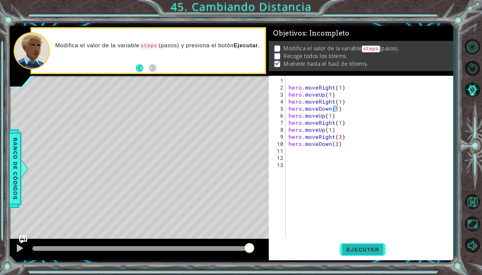
click at [352, 252] on span "Ejecutar" at bounding box center [363, 249] width 46 height 7
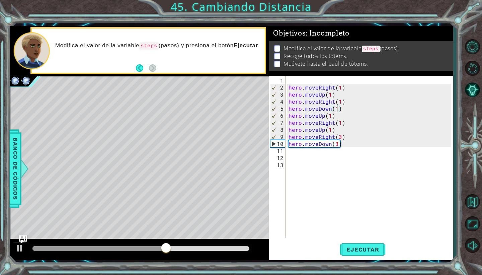
click at [357, 107] on div "hero . moveRight ( 1 ) hero . moveUp ( 1 ) hero . moveRight ( 1 ) hero . moveDo…" at bounding box center [370, 165] width 167 height 176
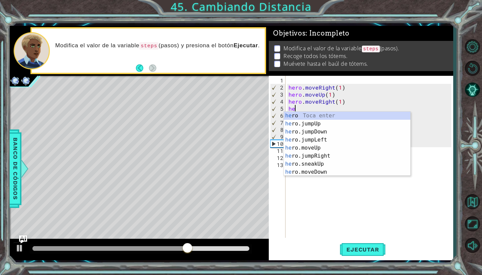
scroll to position [0, 0]
type textarea "h"
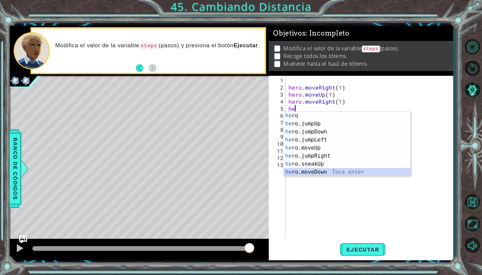
click at [323, 174] on div "he ro Toca enter he ro.jumpUp Toca enter he ro.jumpDown Toca enter he ro.jumpLe…" at bounding box center [347, 152] width 127 height 80
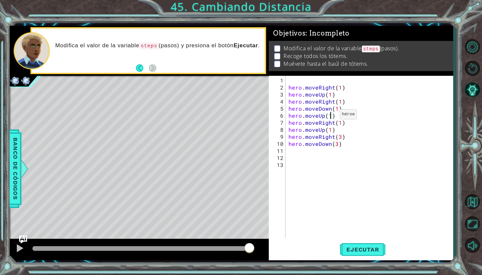
click at [332, 117] on div "hero . moveRight ( 1 ) hero . moveUp ( 1 ) hero . moveRight ( 1 ) hero . moveDo…" at bounding box center [370, 165] width 167 height 176
type textarea "hero.moveUp(2)"
click at [341, 245] on button "Ejecutar" at bounding box center [363, 249] width 46 height 18
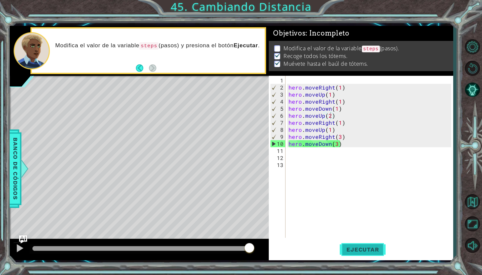
click at [355, 253] on button "Ejecutar" at bounding box center [363, 249] width 46 height 18
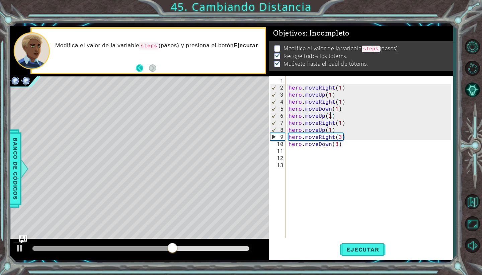
click at [145, 67] on button "Back" at bounding box center [142, 67] width 13 height 7
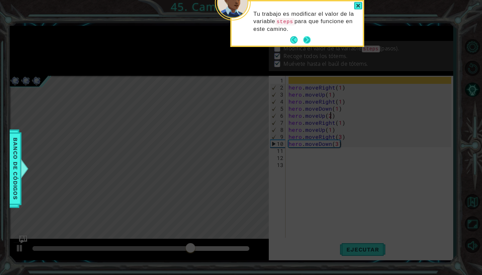
click at [309, 38] on button "Next" at bounding box center [306, 39] width 7 height 7
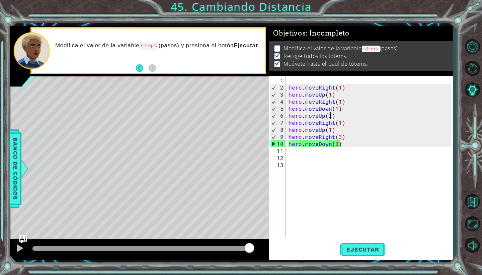
click at [296, 158] on div "hero . moveRight ( 1 ) hero . moveUp ( 1 ) hero . moveRight ( 1 ) hero . moveDo…" at bounding box center [370, 165] width 167 height 176
click at [297, 154] on div "hero . moveRight ( 1 ) hero . moveUp ( 1 ) hero . moveRight ( 1 ) hero . moveDo…" at bounding box center [370, 165] width 167 height 176
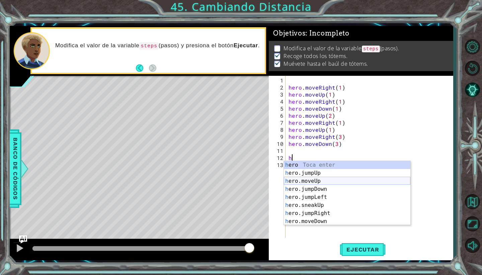
click at [314, 180] on div "h ero Toca enter h ero.jumpUp Toca enter h ero.moveUp Toca enter h ero.jumpDown…" at bounding box center [347, 201] width 127 height 80
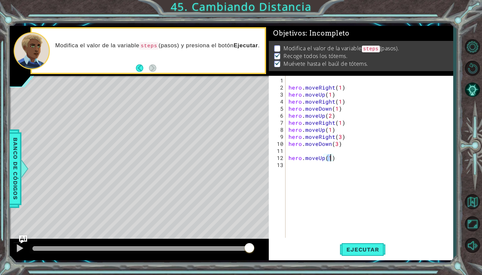
type textarea "hero.moveUp(4)"
click at [321, 175] on div "hero . moveRight ( 1 ) hero . moveUp ( 1 ) hero . moveRight ( 1 ) hero . moveDo…" at bounding box center [370, 165] width 167 height 176
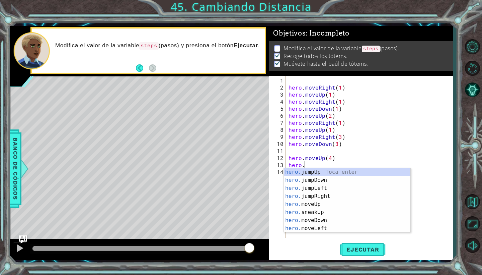
scroll to position [0, 1]
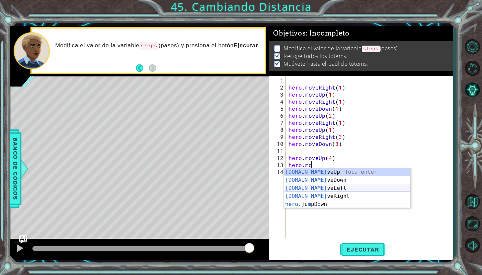
click at [340, 186] on div "[DOMAIN_NAME] veUp Toca enter [DOMAIN_NAME] veDown Toca enter [DOMAIN_NAME] veL…" at bounding box center [347, 196] width 127 height 56
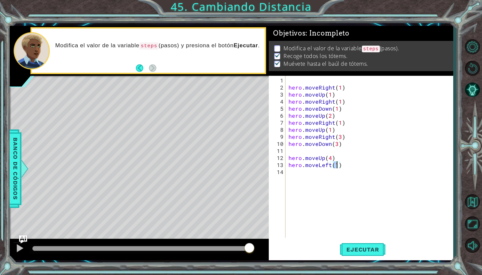
scroll to position [0, 3]
click at [357, 250] on span "Ejecutar" at bounding box center [363, 249] width 46 height 7
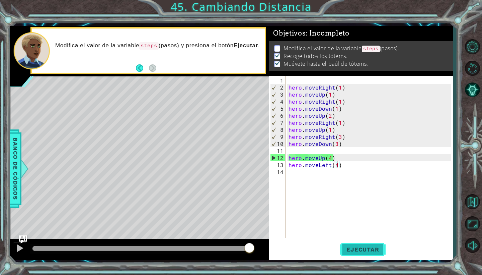
click at [350, 241] on button "Ejecutar" at bounding box center [363, 249] width 46 height 18
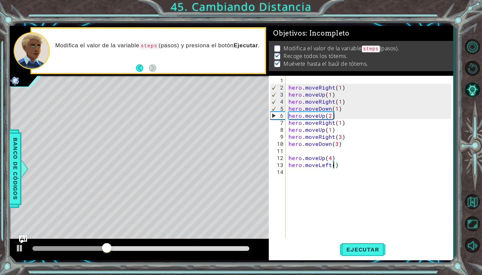
scroll to position [0, 3]
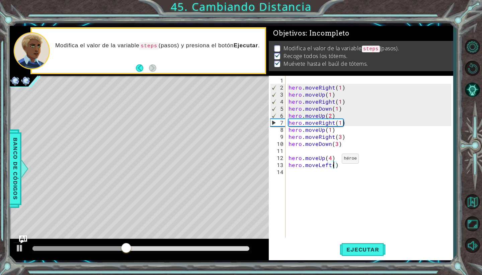
click at [334, 161] on div "hero . moveRight ( 1 ) hero . moveUp ( 1 ) hero . moveRight ( 1 ) hero . moveDo…" at bounding box center [370, 165] width 167 height 176
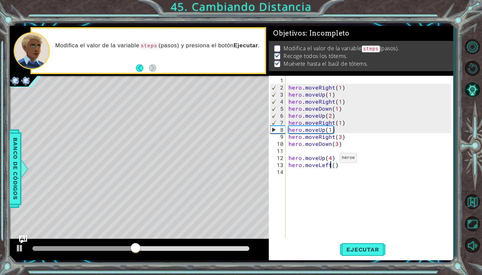
click at [332, 160] on div "hero . moveRight ( 1 ) hero . moveUp ( 1 ) hero . moveRight ( 1 ) hero . moveDo…" at bounding box center [370, 165] width 167 height 176
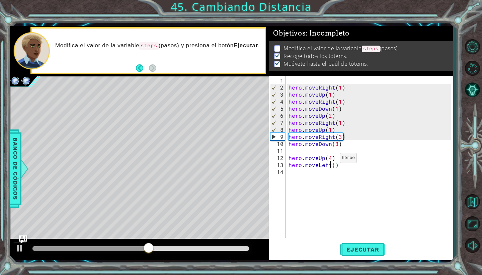
click at [332, 160] on div "hero . moveRight ( 1 ) hero . moveUp ( 1 ) hero . moveRight ( 1 ) hero . moveDo…" at bounding box center [370, 165] width 167 height 176
click at [331, 154] on div "hero . moveRight ( 1 ) hero . moveUp ( 1 ) hero . moveRight ( 1 ) hero . moveDo…" at bounding box center [370, 165] width 167 height 176
type textarea "hero.moveUp(5)"
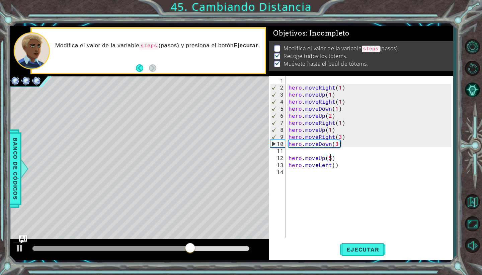
click at [334, 168] on div "hero . moveRight ( 1 ) hero . moveUp ( 1 ) hero . moveRight ( 1 ) hero . moveDo…" at bounding box center [370, 165] width 167 height 176
click at [338, 166] on div "hero . moveRight ( 1 ) hero . moveUp ( 1 ) hero . moveRight ( 1 ) hero . moveDo…" at bounding box center [370, 165] width 167 height 176
click at [336, 166] on div "hero . moveRight ( 1 ) hero . moveUp ( 1 ) hero . moveRight ( 1 ) hero . moveDo…" at bounding box center [370, 165] width 167 height 176
click at [333, 164] on div "hero . moveRight ( 1 ) hero . moveUp ( 1 ) hero . moveRight ( 1 ) hero . moveDo…" at bounding box center [370, 165] width 167 height 176
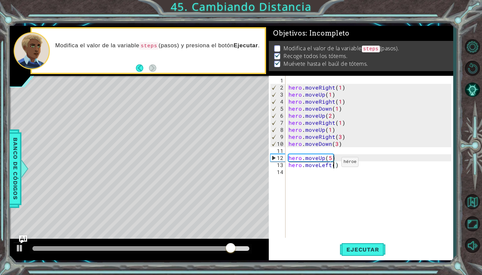
scroll to position [0, 3]
click at [337, 160] on div "hero . moveRight ( 1 ) hero . moveUp ( 1 ) hero . moveRight ( 1 ) hero . moveDo…" at bounding box center [370, 165] width 167 height 176
click at [337, 159] on div "hero . moveRight ( 1 ) hero . moveUp ( 1 ) hero . moveRight ( 1 ) hero . moveDo…" at bounding box center [370, 165] width 167 height 176
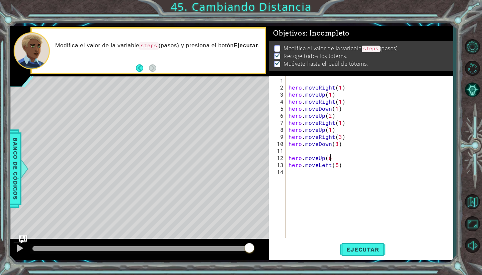
scroll to position [0, 2]
click at [336, 165] on div "hero . moveRight ( 1 ) hero . moveUp ( 1 ) hero . moveRight ( 1 ) hero . moveDo…" at bounding box center [370, 165] width 167 height 176
click at [361, 244] on button "Ejecutar" at bounding box center [363, 249] width 46 height 18
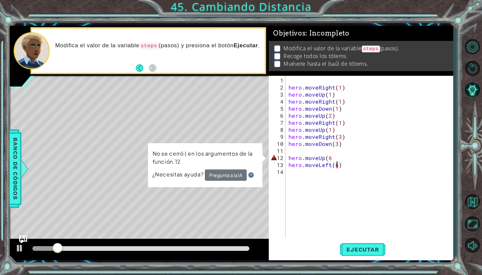
click at [338, 159] on div "hero . moveRight ( 1 ) hero . moveUp ( 1 ) hero . moveRight ( 1 ) hero . moveDo…" at bounding box center [370, 165] width 167 height 176
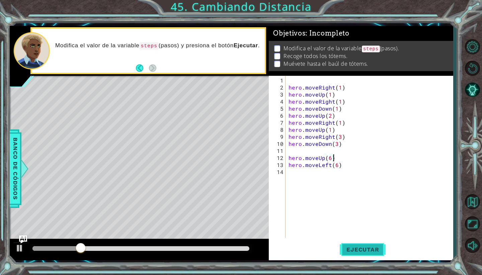
click at [365, 248] on span "Ejecutar" at bounding box center [363, 249] width 46 height 7
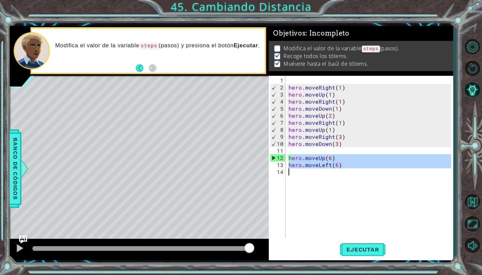
drag, startPoint x: 292, startPoint y: 155, endPoint x: 354, endPoint y: 177, distance: 66.3
click at [354, 177] on div "hero . moveRight ( 1 ) hero . moveUp ( 1 ) hero . moveRight ( 1 ) hero . moveDo…" at bounding box center [370, 165] width 167 height 176
type textarea "h"
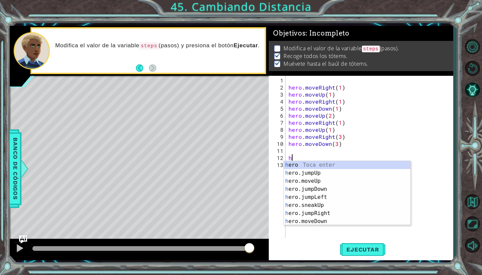
scroll to position [0, 0]
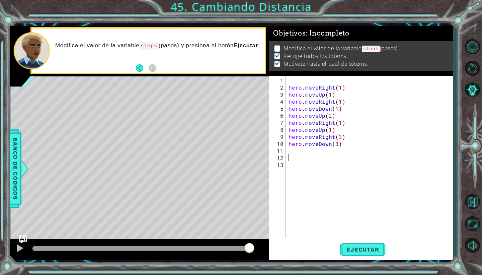
click at [303, 82] on div "hero . moveRight ( 1 ) hero . moveUp ( 1 ) hero . moveRight ( 1 ) hero . moveDo…" at bounding box center [370, 165] width 167 height 176
click at [476, 68] on button "Reiniciar nivel" at bounding box center [472, 67] width 19 height 19
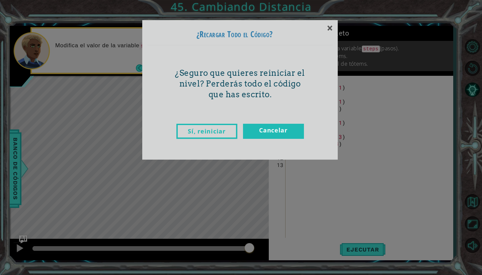
click at [214, 135] on link "Sí, reiniciar" at bounding box center [206, 131] width 61 height 15
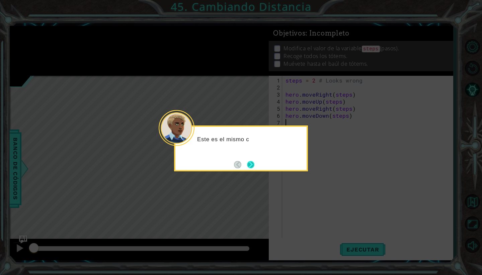
click at [248, 163] on button "Next" at bounding box center [251, 164] width 8 height 8
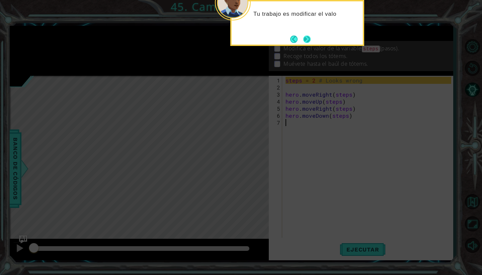
click at [306, 40] on button "Next" at bounding box center [306, 38] width 7 height 7
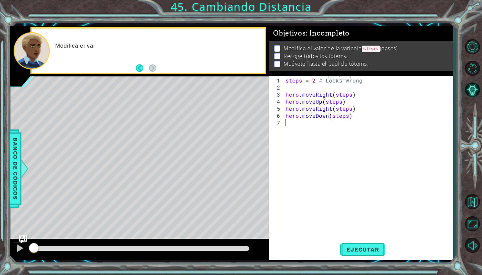
click at [317, 77] on div "steps = 2 # Looks wrong hero . moveRight ( steps ) hero . moveUp ( steps ) hero…" at bounding box center [369, 165] width 170 height 176
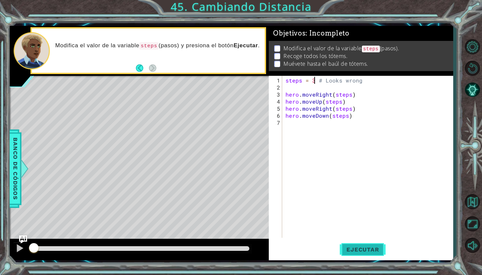
type textarea "steps = 3 # Looks wrong"
click at [345, 248] on span "Ejecutar" at bounding box center [363, 249] width 46 height 7
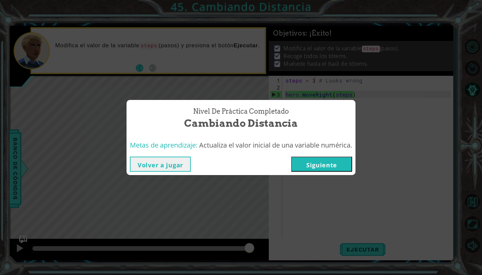
click at [324, 168] on button "Siguiente" at bounding box center [321, 163] width 61 height 15
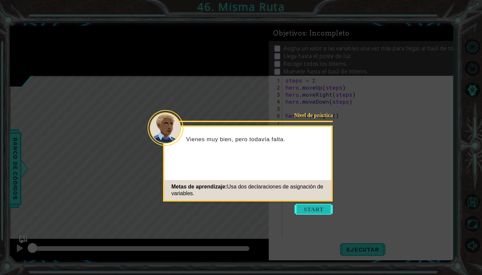
click at [315, 207] on button "Start" at bounding box center [314, 209] width 38 height 11
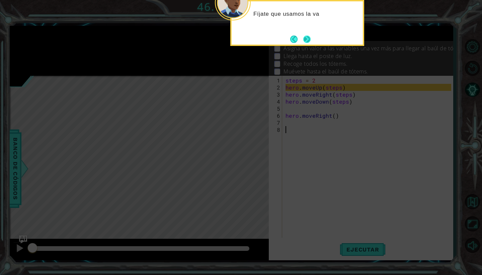
click at [310, 37] on button "Next" at bounding box center [307, 39] width 8 height 8
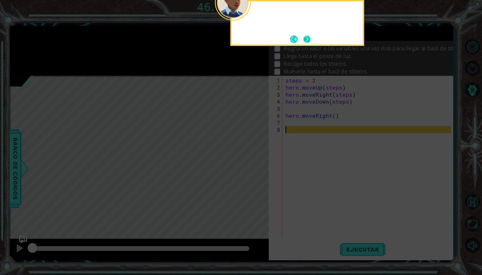
click at [310, 37] on button "Next" at bounding box center [306, 38] width 7 height 7
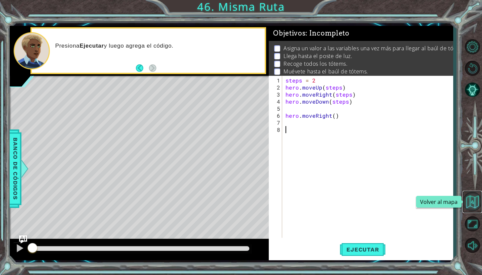
click at [475, 202] on button "Volver al mapa" at bounding box center [472, 201] width 19 height 19
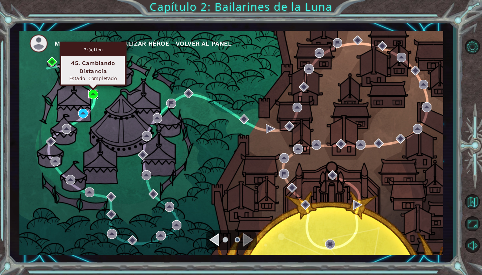
click at [91, 94] on img at bounding box center [93, 94] width 10 height 10
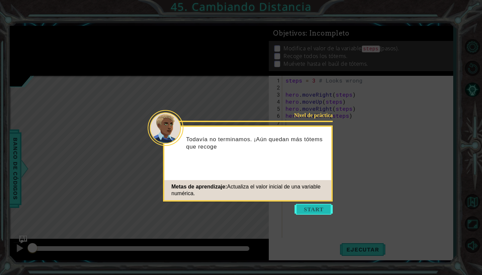
click at [304, 209] on button "Start" at bounding box center [314, 209] width 38 height 11
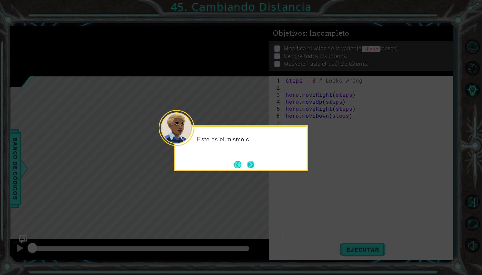
click at [252, 164] on button "Next" at bounding box center [250, 164] width 7 height 7
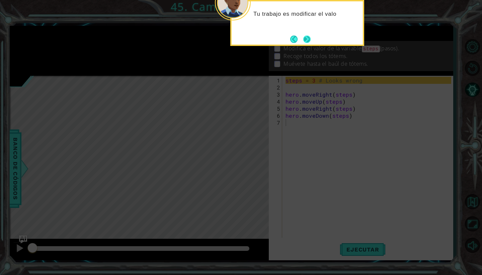
click at [306, 39] on button "Next" at bounding box center [306, 38] width 7 height 7
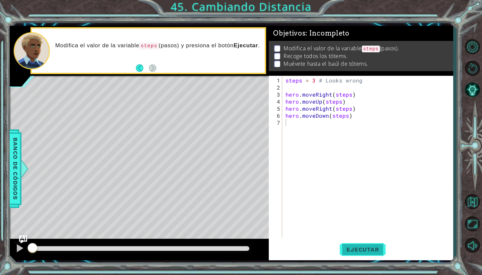
click at [368, 246] on span "Ejecutar" at bounding box center [363, 249] width 46 height 7
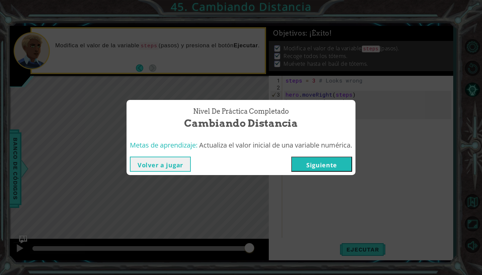
click at [328, 163] on button "Siguiente" at bounding box center [321, 163] width 61 height 15
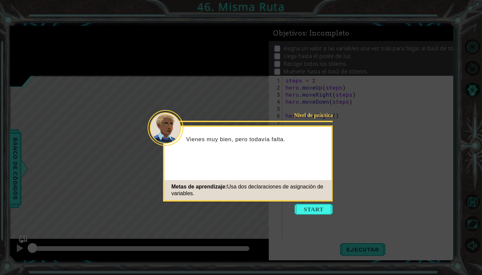
click at [311, 214] on icon at bounding box center [241, 137] width 482 height 275
click at [312, 211] on button "Start" at bounding box center [314, 209] width 38 height 11
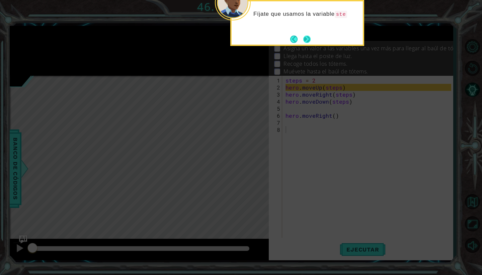
click at [306, 39] on button "Next" at bounding box center [307, 39] width 8 height 8
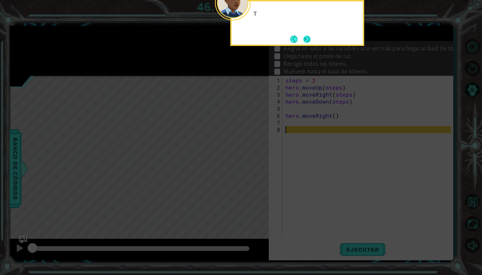
click at [306, 40] on button "Next" at bounding box center [306, 38] width 7 height 7
click at [307, 40] on button "Next" at bounding box center [306, 38] width 7 height 7
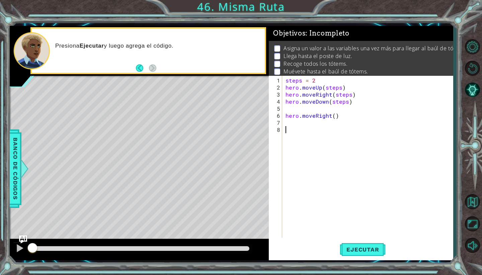
click at [294, 124] on div "steps = 2 hero . moveUp ( steps ) hero . moveRight ( steps ) hero . moveDown ( …" at bounding box center [369, 165] width 170 height 176
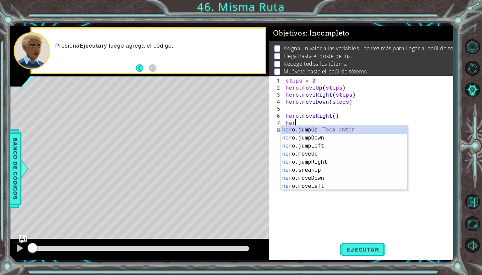
scroll to position [0, 0]
click at [309, 155] on div "her o.jumpUp Toca enter her o.jumpDown Toca enter her o.jumpLeft Toca enter her…" at bounding box center [344, 166] width 127 height 80
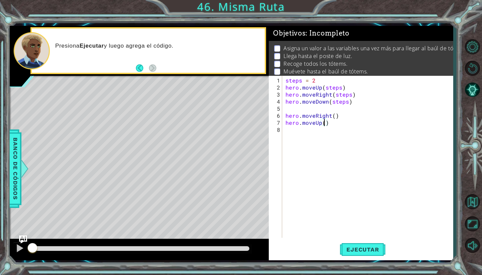
type textarea "hero.moveUp(3)"
click at [300, 129] on div "steps = 2 hero . moveUp ( steps ) hero . moveRight ( steps ) hero . moveDown ( …" at bounding box center [369, 165] width 170 height 176
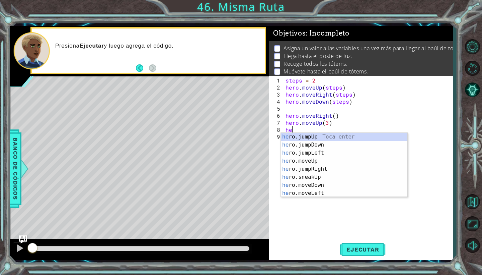
scroll to position [0, 0]
click at [309, 183] on div "her o.jumpUp Toca enter her o.jumpDown Toca enter her o.jumpLeft Toca enter her…" at bounding box center [344, 173] width 127 height 80
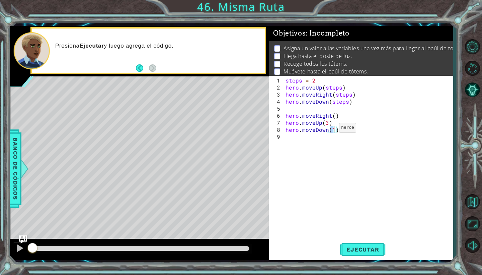
click at [328, 130] on div "steps = 2 hero . moveUp ( steps ) hero . moveRight ( steps ) hero . moveDown ( …" at bounding box center [369, 165] width 170 height 176
type textarea "hero.moveRight(1)"
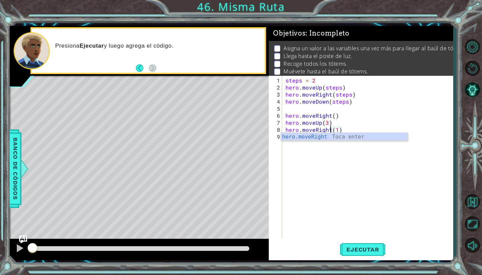
click at [318, 158] on div "steps = 2 hero . moveUp ( steps ) hero . moveRight ( steps ) hero . moveDown ( …" at bounding box center [369, 165] width 170 height 176
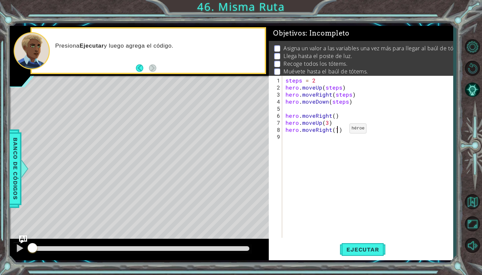
click at [338, 131] on div "steps = 2 hero . moveUp ( steps ) hero . moveRight ( steps ) hero . moveDown ( …" at bounding box center [369, 165] width 170 height 176
type textarea "hero.moveRight(3)"
click at [354, 254] on button "Ejecutar" at bounding box center [363, 249] width 46 height 18
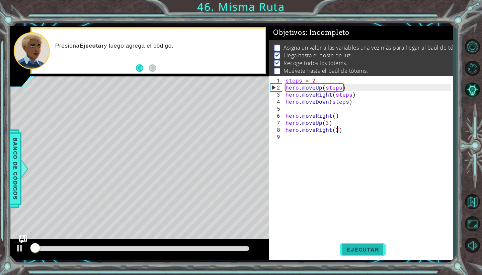
scroll to position [1, 0]
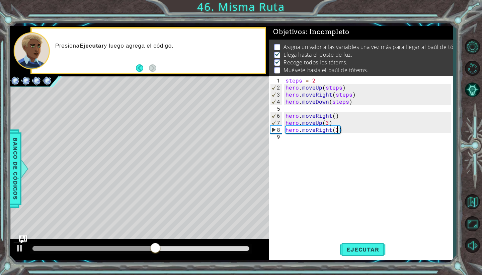
click at [305, 147] on div "steps = 2 hero . moveUp ( steps ) hero . moveRight ( steps ) hero . moveDown ( …" at bounding box center [369, 165] width 170 height 176
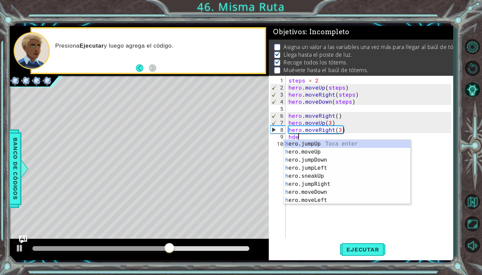
scroll to position [0, 0]
click at [318, 191] on div "h ero.jumpUp Toca enter h ero.moveUp Toca enter h ero.jumpDown Toca enter h ero…" at bounding box center [347, 180] width 127 height 80
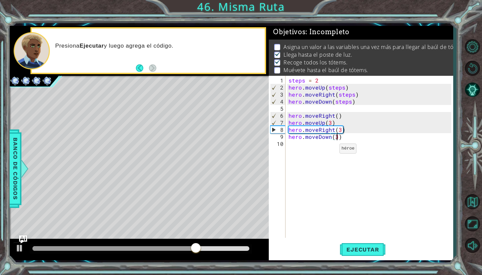
scroll to position [0, 3]
click at [375, 246] on span "Ejecutar" at bounding box center [363, 249] width 46 height 7
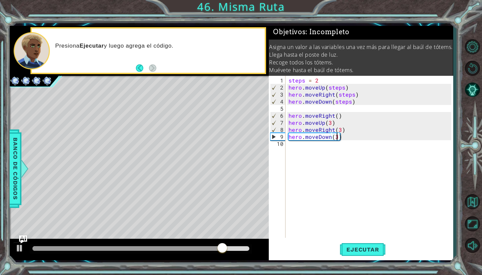
scroll to position [0, 0]
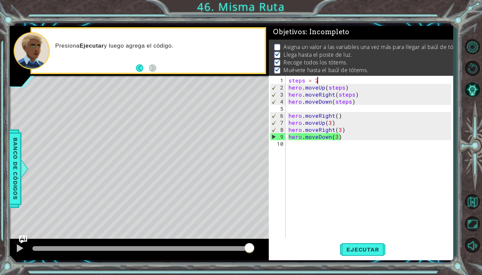
click at [325, 78] on div "steps = 2 hero . moveUp ( steps ) hero . moveRight ( steps ) hero . moveDown ( …" at bounding box center [370, 165] width 167 height 176
type textarea "steps = 2"
click at [300, 107] on div "steps = 2 hero . moveUp ( steps ) hero . moveRight ( steps ) hero . moveDown ( …" at bounding box center [370, 165] width 167 height 176
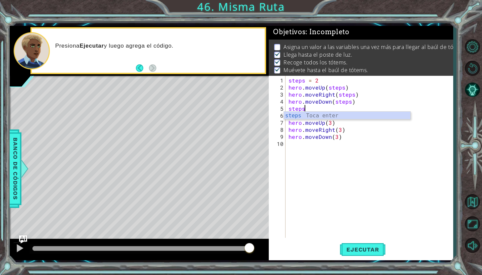
scroll to position [0, 1]
click at [294, 115] on div "steps Toca enter" at bounding box center [347, 124] width 127 height 24
click at [289, 117] on div "steps = 2 hero . moveUp ( steps ) hero . moveRight ( steps ) hero . moveDown ( …" at bounding box center [370, 165] width 167 height 176
click at [287, 121] on div "hero.moveRight() 1 2 3 4 5 6 7 8 9 10 steps = 2 hero . moveUp ( steps ) hero . …" at bounding box center [360, 157] width 183 height 162
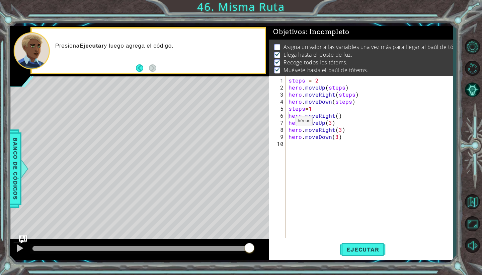
click at [287, 123] on div "hero.moveRight() 1 2 3 4 5 6 7 8 9 10 steps = 2 hero . moveUp ( steps ) hero . …" at bounding box center [360, 157] width 183 height 162
click at [288, 123] on div "steps = 2 hero . moveUp ( steps ) hero . moveRight ( steps ) hero . moveDown ( …" at bounding box center [370, 165] width 167 height 176
type textarea "hero.moveUp(3)"
click at [292, 121] on div "steps = 2 hero . moveUp ( steps ) hero . moveRight ( steps ) hero . moveDown ( …" at bounding box center [370, 165] width 167 height 176
type textarea "steps=3"
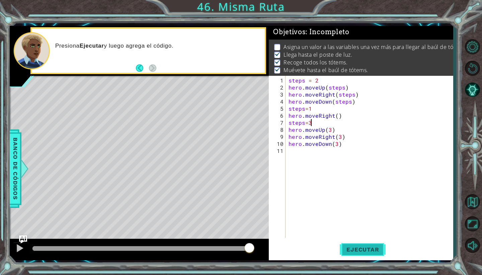
click at [360, 248] on span "Ejecutar" at bounding box center [363, 249] width 46 height 7
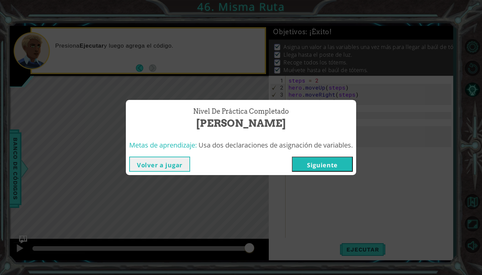
click at [333, 160] on button "Siguiente" at bounding box center [322, 163] width 61 height 15
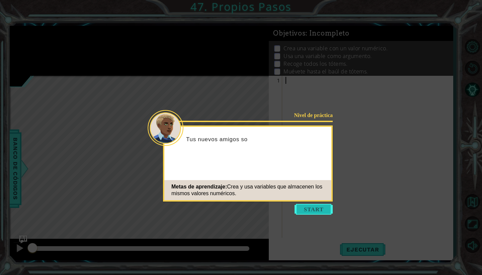
click at [317, 205] on button "Start" at bounding box center [314, 209] width 38 height 11
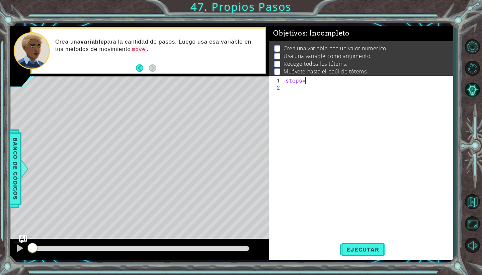
scroll to position [0, 1]
type textarea "steps=4"
click at [290, 87] on div "steps = 4" at bounding box center [369, 165] width 170 height 176
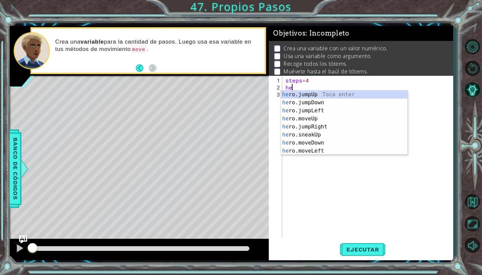
scroll to position [0, 0]
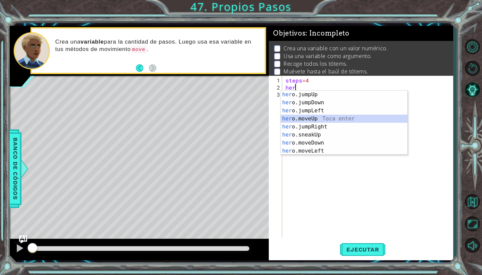
click at [304, 119] on div "her o.jumpUp Toca enter her o.jumpDown Toca enter her o.jumpLeft Toca enter her…" at bounding box center [344, 130] width 127 height 80
type textarea "hero.moveUp(1)"
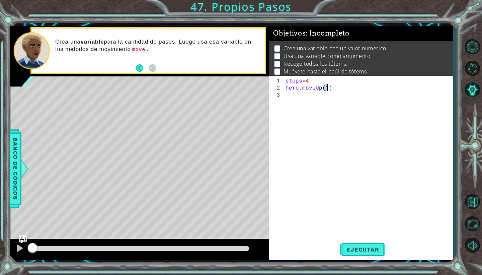
click at [294, 96] on div "steps = 4 hero . moveUp ( 1 )" at bounding box center [369, 165] width 170 height 176
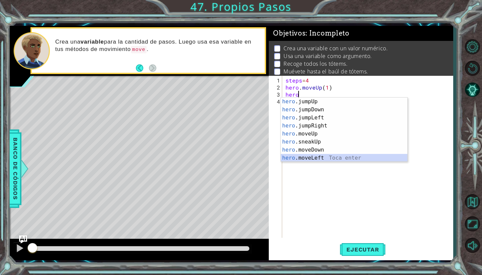
click at [309, 155] on div "hero .jumpUp Toca enter hero .jumpDown Toca enter hero .jumpLeft Toca enter her…" at bounding box center [344, 137] width 127 height 80
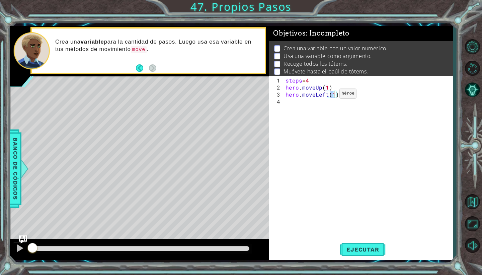
click at [327, 95] on div "steps = 4 hero . moveUp ( 1 ) hero . moveLeft ( 1 )" at bounding box center [369, 165] width 170 height 176
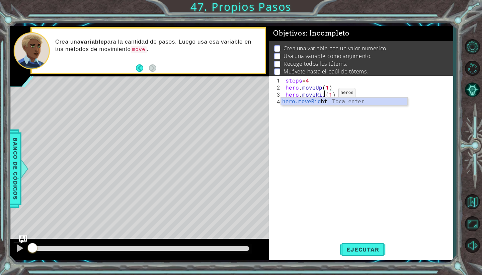
type textarea "hero.moveRight(1)"
click at [308, 106] on div "steps = 4 hero . moveUp ( 1 ) hero . moveRight ( 1 )" at bounding box center [369, 165] width 170 height 176
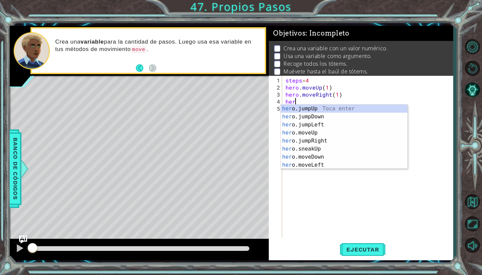
scroll to position [0, 0]
click at [317, 157] on div "her o.jumpUp Toca enter her o.jumpDown Toca enter her o.jumpLeft Toca enter her…" at bounding box center [344, 144] width 127 height 80
type textarea "hero.moveDown(1)"
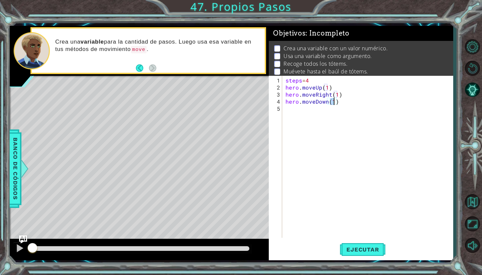
click at [288, 111] on div "steps = 4 hero . moveUp ( 1 ) hero . moveRight ( 1 ) hero . moveDown ( 1 )" at bounding box center [369, 165] width 170 height 176
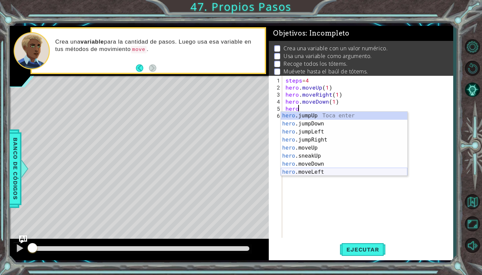
click at [314, 170] on div "hero .jumpUp Toca enter hero .jumpDown Toca enter hero .jumpLeft Toca enter her…" at bounding box center [344, 152] width 127 height 80
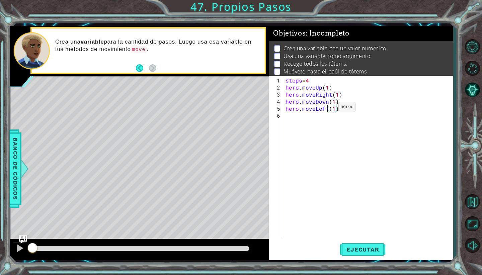
click at [327, 110] on div "steps = 4 hero . moveUp ( 1 ) hero . moveRight ( 1 ) hero . moveDown ( 1 ) hero…" at bounding box center [369, 165] width 170 height 176
type textarea "hero.moveRight(1)"
click at [295, 146] on div "steps = 4 hero . moveUp ( 1 ) hero . moveRight ( 1 ) hero . moveDown ( 1 ) hero…" at bounding box center [369, 165] width 170 height 176
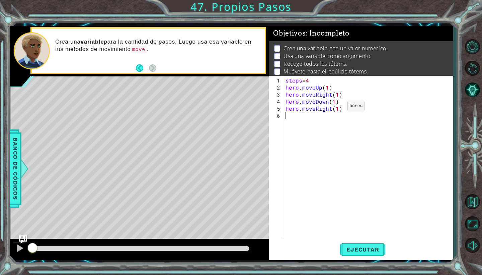
click at [337, 110] on div "steps = 4 hero . moveUp ( 1 ) hero . moveRight ( 1 ) hero . moveDown ( 1 ) hero…" at bounding box center [369, 165] width 170 height 176
click at [334, 100] on div "steps = 4 hero . moveUp ( 1 ) hero . moveRight ( 1 ) hero . moveDown ( 1 ) hero…" at bounding box center [369, 165] width 170 height 176
click at [337, 97] on div "steps = 4 hero . moveUp ( 1 ) hero . moveRight ( 1 ) hero . moveDown ( steps ) …" at bounding box center [369, 165] width 170 height 176
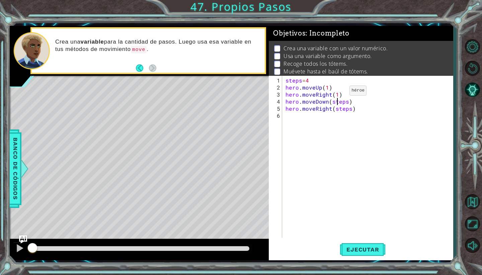
click at [338, 94] on div "steps = 4 hero . moveUp ( 1 ) hero . moveRight ( 1 ) hero . moveDown ( steps ) …" at bounding box center [369, 165] width 170 height 176
click at [327, 86] on div "steps = 4 hero . moveUp ( 1 ) hero . moveRight ( steps ) hero . moveDown ( step…" at bounding box center [369, 165] width 170 height 176
click at [350, 246] on span "Ejecutar" at bounding box center [363, 249] width 46 height 7
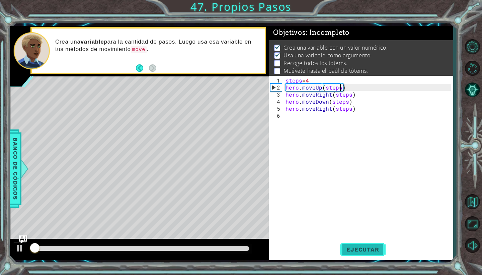
scroll to position [1, 0]
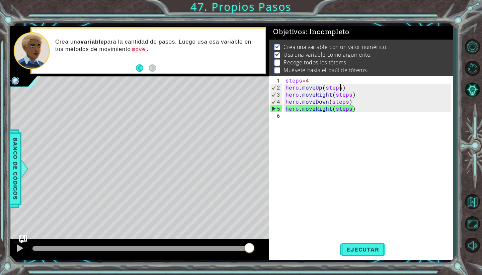
click at [314, 82] on div "steps = 4 hero . moveUp ( steps ) hero . moveRight ( steps ) hero . moveDown ( …" at bounding box center [369, 165] width 170 height 176
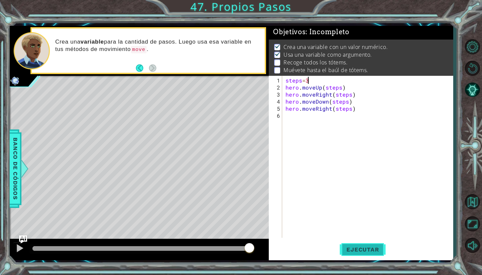
type textarea "steps=3"
click at [365, 251] on span "Ejecutar" at bounding box center [363, 249] width 46 height 7
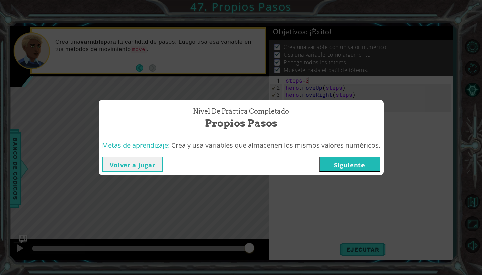
click at [353, 166] on button "Siguiente" at bounding box center [349, 163] width 61 height 15
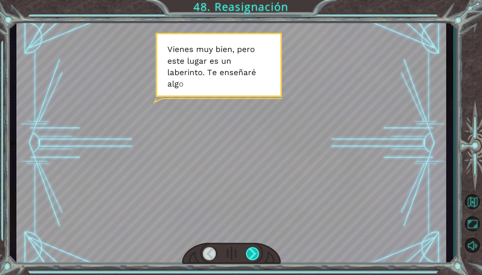
click at [252, 257] on div at bounding box center [253, 253] width 14 height 13
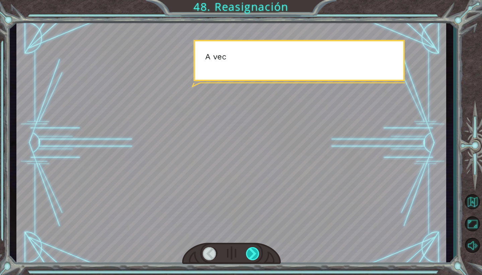
click at [252, 257] on div at bounding box center [253, 253] width 14 height 13
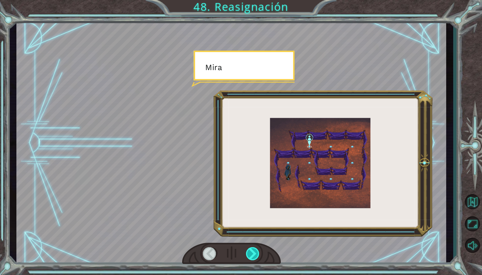
click at [252, 257] on div at bounding box center [253, 253] width 14 height 13
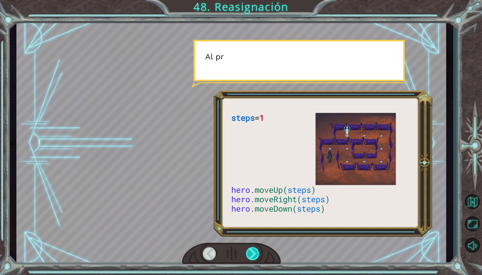
click at [249, 252] on div at bounding box center [253, 253] width 14 height 13
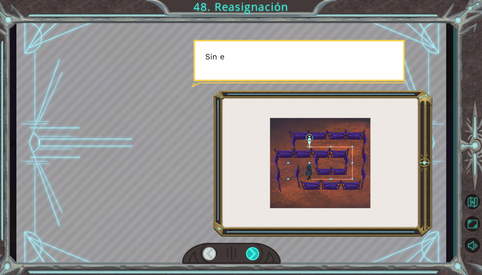
click at [249, 252] on div at bounding box center [253, 253] width 14 height 13
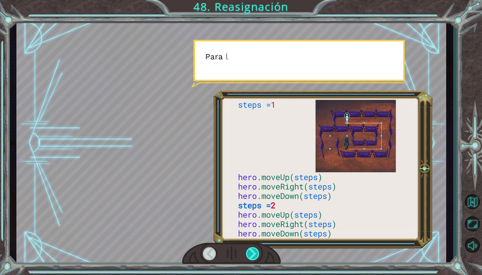
click at [249, 252] on div at bounding box center [253, 253] width 14 height 13
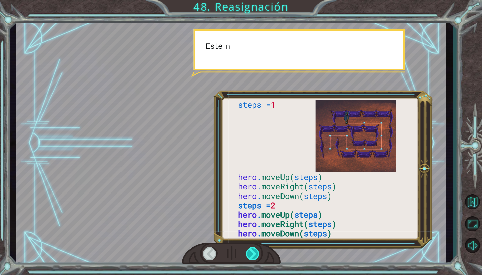
click at [249, 252] on div at bounding box center [253, 253] width 14 height 13
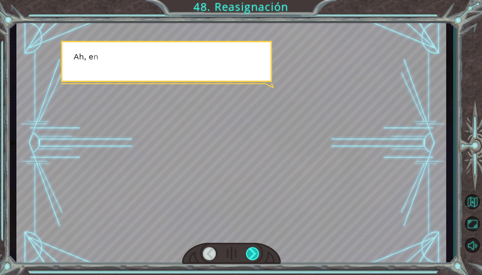
click at [249, 252] on div at bounding box center [253, 253] width 14 height 13
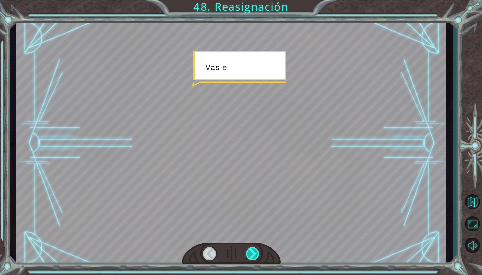
click at [249, 252] on div at bounding box center [253, 253] width 14 height 13
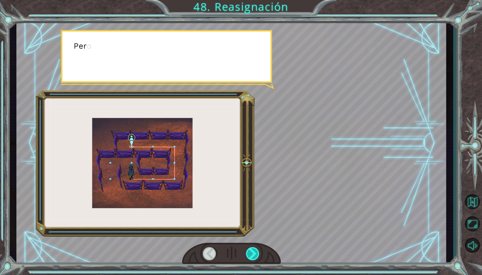
click at [249, 252] on div at bounding box center [253, 253] width 14 height 13
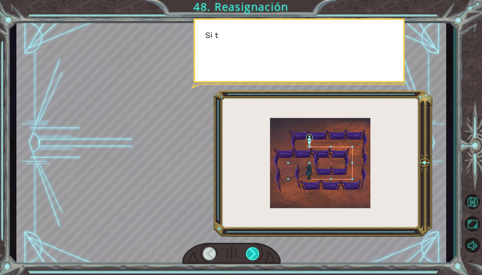
click at [249, 252] on div at bounding box center [253, 253] width 14 height 13
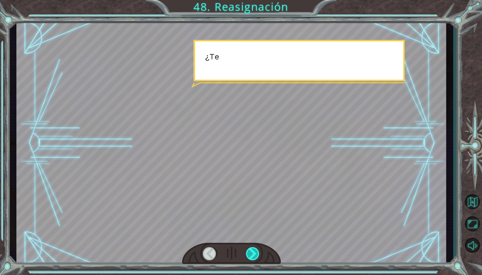
click at [249, 252] on div at bounding box center [253, 253] width 14 height 13
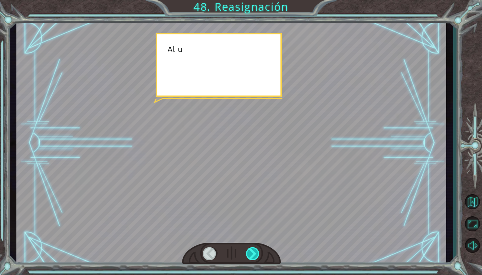
click at [249, 252] on div at bounding box center [253, 253] width 14 height 13
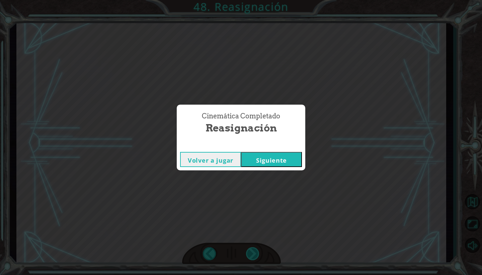
click at [249, 252] on div "Cinemática Completado Reasignación Volver a jugar [GEOGRAPHIC_DATA]" at bounding box center [241, 137] width 482 height 275
click at [255, 163] on button "Siguiente" at bounding box center [271, 159] width 61 height 15
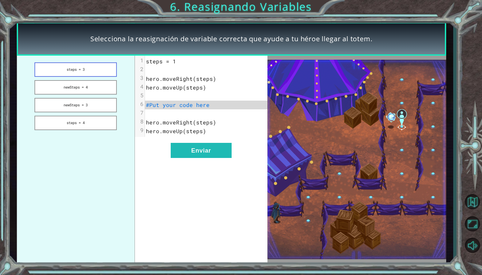
click at [98, 68] on button "steps = 3" at bounding box center [75, 69] width 82 height 14
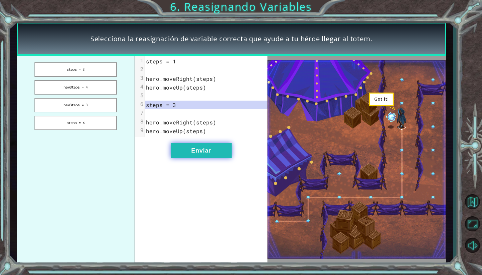
click at [195, 150] on button "Enviar" at bounding box center [201, 150] width 61 height 15
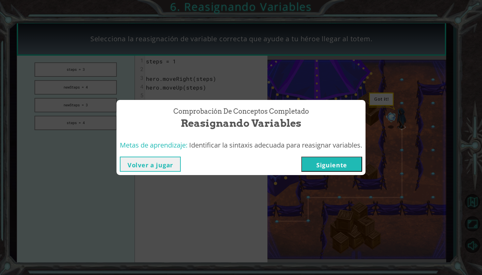
click at [322, 170] on button "Siguiente" at bounding box center [331, 163] width 61 height 15
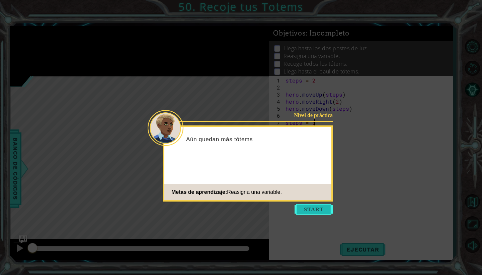
click at [314, 210] on button "Start" at bounding box center [314, 209] width 38 height 11
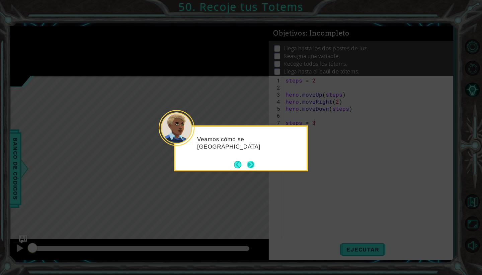
click at [249, 163] on button "Next" at bounding box center [251, 164] width 8 height 8
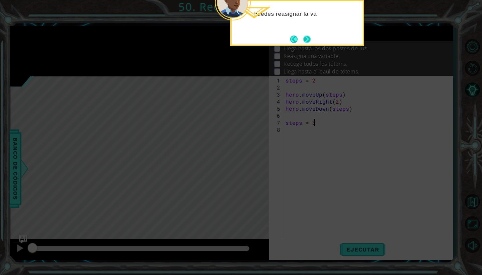
click at [305, 41] on button "Next" at bounding box center [307, 39] width 8 height 8
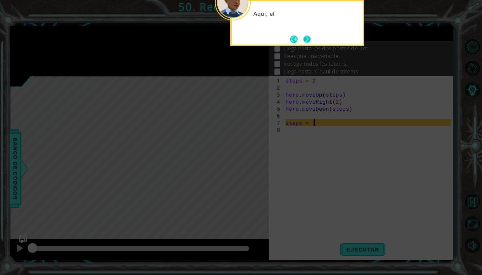
click at [305, 41] on button "Next" at bounding box center [307, 39] width 8 height 8
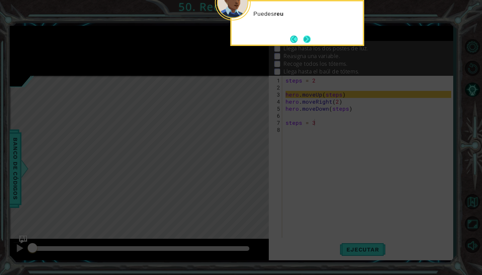
click at [305, 41] on button "Next" at bounding box center [307, 39] width 8 height 8
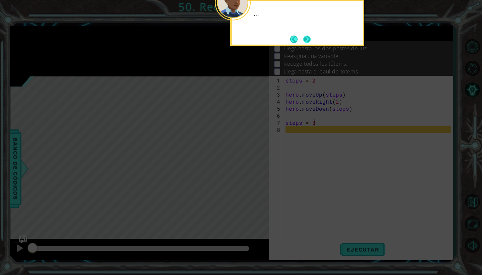
click at [305, 41] on button "Next" at bounding box center [307, 39] width 8 height 8
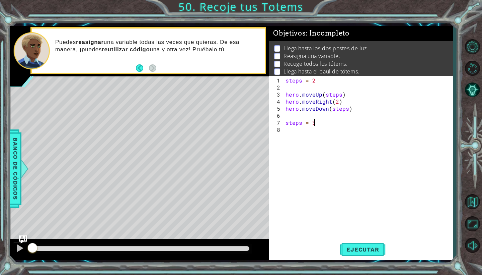
click at [287, 126] on div "steps = 2 hero . moveUp ( steps ) hero . moveRight ( 2 ) hero . moveDown ( step…" at bounding box center [369, 165] width 170 height 176
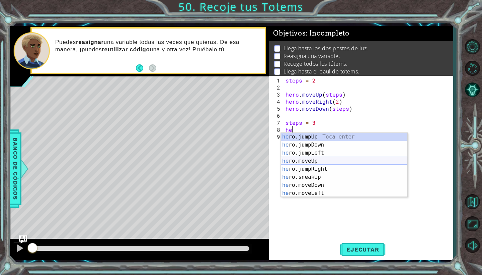
click at [293, 159] on div "he ro.jumpUp Toca enter he ro.jumpDown Toca enter he ro.jumpLeft Toca enter he …" at bounding box center [344, 173] width 127 height 80
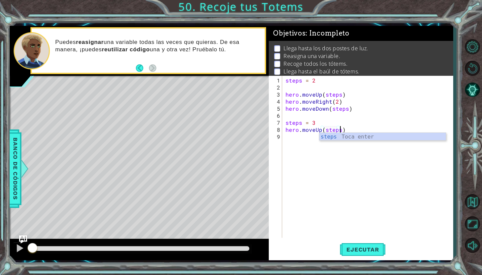
scroll to position [0, 3]
type textarea "hero.moveUp(steps)"
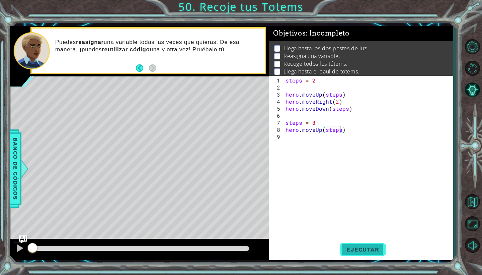
click at [356, 250] on span "Ejecutar" at bounding box center [363, 249] width 46 height 7
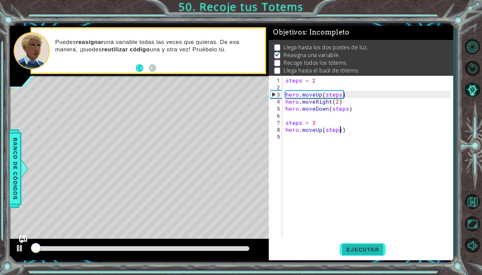
scroll to position [1, 0]
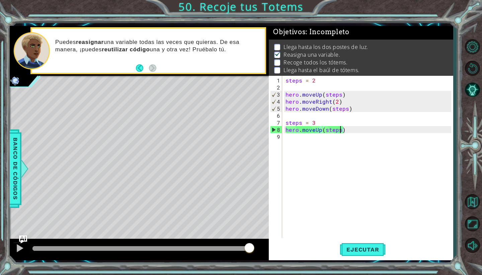
click at [294, 136] on div "steps = 2 hero . moveUp ( steps ) hero . moveRight ( 2 ) hero . moveDown ( step…" at bounding box center [369, 165] width 170 height 176
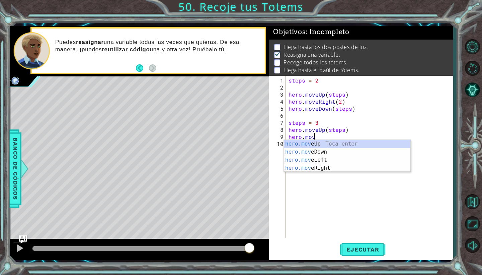
scroll to position [0, 1]
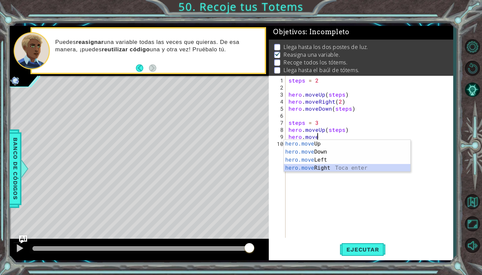
click at [325, 170] on div "hero.move Up Toca enter hero.move Down Toca enter hero.move Left Toca enter her…" at bounding box center [347, 164] width 127 height 48
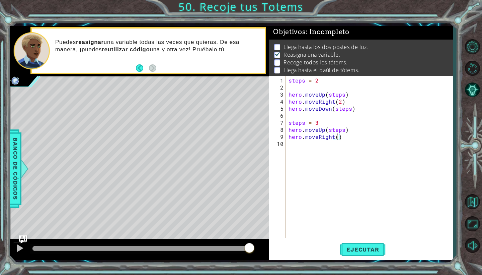
type textarea "hero.moveRight(2)"
click at [295, 143] on div "steps = 2 hero . moveUp ( steps ) hero . moveRight ( 2 ) hero . moveDown ( step…" at bounding box center [370, 165] width 167 height 176
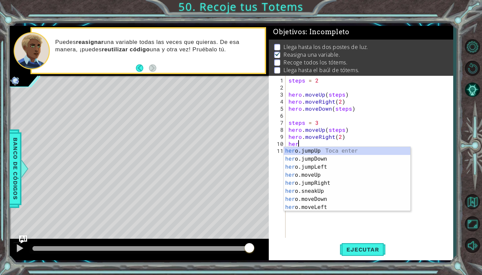
scroll to position [0, 0]
click at [312, 199] on div "hero .jumpUp Toca enter hero .jumpDown Toca enter hero .jumpLeft Toca enter her…" at bounding box center [347, 187] width 127 height 80
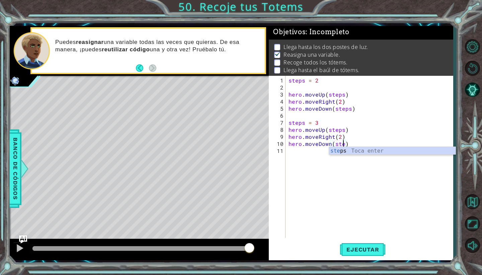
type textarea "hero.moveDown(steps)"
click at [297, 155] on div "steps = 2 hero . moveUp ( steps ) hero . moveRight ( 2 ) hero . moveDown ( step…" at bounding box center [370, 165] width 167 height 176
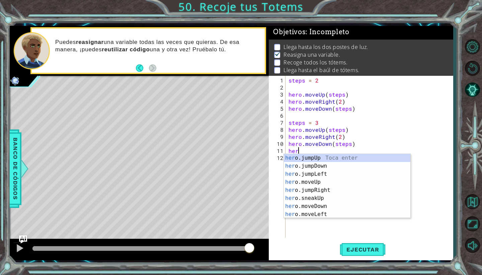
scroll to position [0, 0]
click at [319, 191] on div "hero .jumpUp Toca enter hero .jumpDown Toca enter hero .jumpLeft Toca enter her…" at bounding box center [347, 194] width 127 height 80
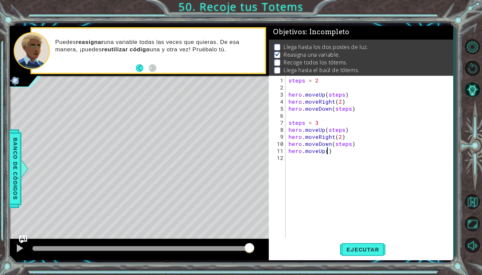
type textarea "hero.moveUp(4)"
click at [311, 156] on div "steps = 2 hero . moveUp ( steps ) hero . moveRight ( 2 ) hero . moveDown ( step…" at bounding box center [370, 165] width 167 height 176
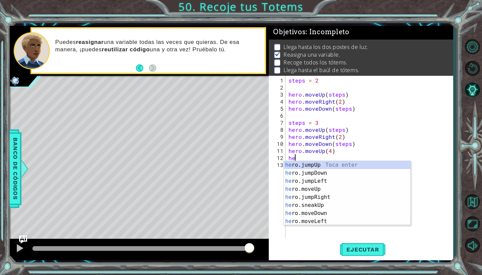
scroll to position [0, 0]
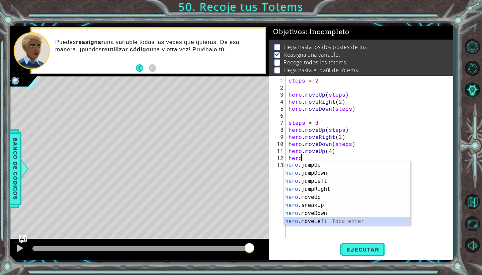
click at [313, 221] on div "hero .jumpUp Toca enter hero .jumpDown Toca enter hero .jumpLeft Toca enter her…" at bounding box center [347, 201] width 127 height 80
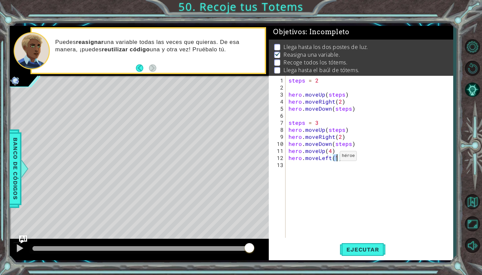
click at [331, 157] on div "steps = 2 hero . moveUp ( steps ) hero . moveRight ( 2 ) hero . moveDown ( step…" at bounding box center [370, 165] width 167 height 176
click at [336, 167] on div "hero.moveRight Toca enter" at bounding box center [347, 173] width 127 height 24
click at [354, 159] on div "steps = 2 hero . moveUp ( steps ) hero . moveRight ( 2 ) hero . moveDown ( step…" at bounding box center [370, 165] width 167 height 176
type textarea "hero.moveRight(2)"
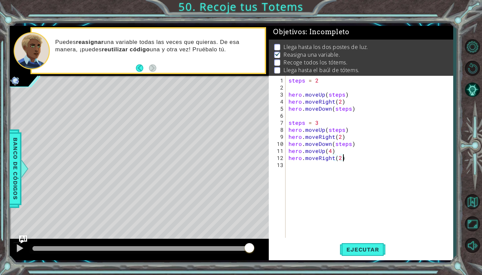
click at [303, 167] on div "steps = 2 hero . moveUp ( steps ) hero . moveRight ( 2 ) hero . moveDown ( step…" at bounding box center [370, 165] width 167 height 176
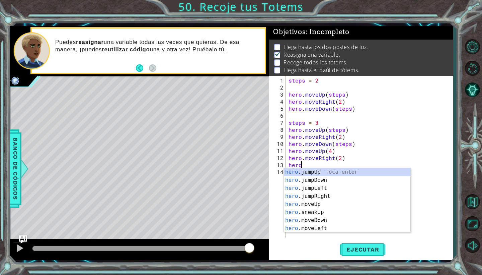
scroll to position [0, 0]
click at [319, 222] on div "hero .jumpUp Toca enter hero .jumpDown Toca enter hero .jumpLeft Toca enter her…" at bounding box center [347, 208] width 127 height 80
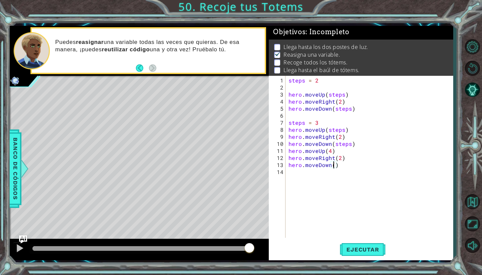
scroll to position [0, 3]
type textarea "hero.moveDown(4)"
click at [366, 249] on span "Ejecutar" at bounding box center [363, 249] width 46 height 7
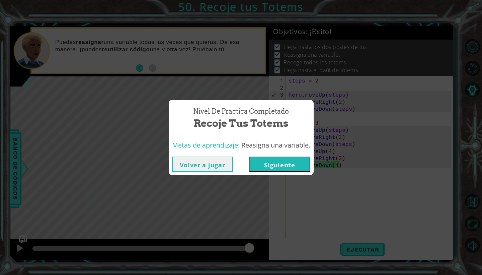
click at [299, 165] on button "Siguiente" at bounding box center [279, 163] width 61 height 15
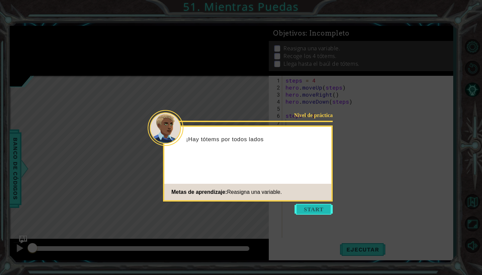
click at [315, 207] on button "Start" at bounding box center [314, 209] width 38 height 11
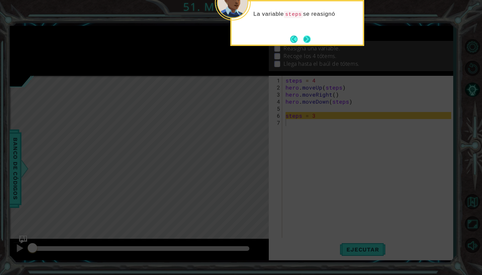
click at [308, 41] on button "Next" at bounding box center [306, 38] width 7 height 7
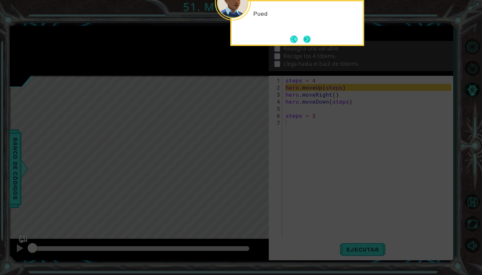
click at [308, 41] on button "Next" at bounding box center [306, 38] width 7 height 7
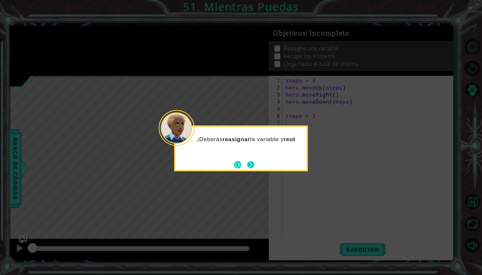
click at [253, 163] on button "Next" at bounding box center [250, 164] width 7 height 7
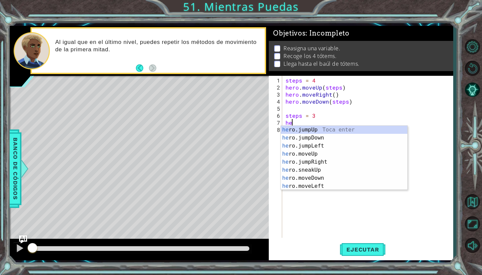
scroll to position [0, 0]
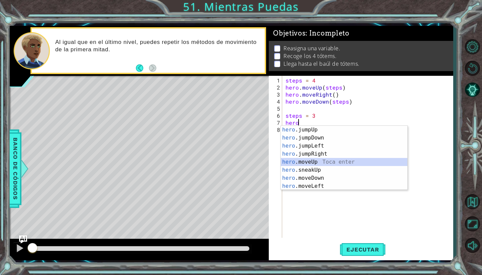
click at [299, 162] on div "hero .jumpUp Toca enter hero .jumpDown Toca enter hero .jumpLeft Toca enter her…" at bounding box center [344, 166] width 127 height 80
type textarea "hero.moveUp(1)"
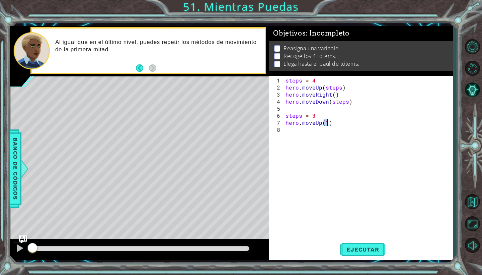
click at [299, 128] on div "steps = 4 hero . moveUp ( steps ) hero . moveRight ( ) hero . moveDown ( steps …" at bounding box center [369, 165] width 170 height 176
click at [326, 125] on div "steps = 4 hero . moveUp ( steps ) hero . moveRight ( ) hero . moveDown ( steps …" at bounding box center [369, 165] width 170 height 176
click at [327, 122] on div "steps = 4 hero . moveUp ( steps ) hero . moveRight ( ) hero . moveDown ( steps …" at bounding box center [369, 165] width 170 height 176
type textarea "hero.moveUp(steps)"
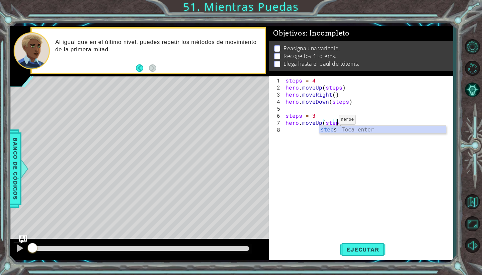
scroll to position [0, 3]
click at [293, 133] on div "steps = 4 hero . moveUp ( steps ) hero . moveRight ( ) hero . moveDown ( steps …" at bounding box center [369, 165] width 170 height 176
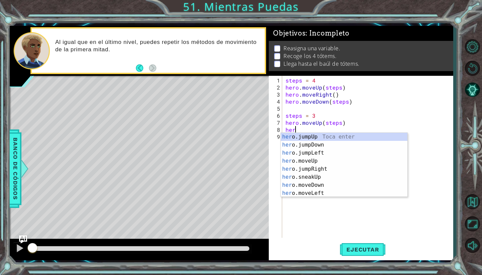
scroll to position [0, 0]
click at [304, 187] on div "hero .jumpUp Toca enter hero .jumpDown Toca enter hero .jumpLeft Toca enter her…" at bounding box center [344, 173] width 127 height 80
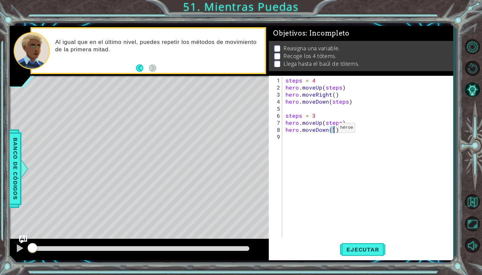
click at [327, 129] on div "steps = 4 hero . moveUp ( steps ) hero . moveRight ( ) hero . moveDown ( steps …" at bounding box center [369, 165] width 170 height 176
type textarea "hero.moveRight(1)"
click at [311, 155] on div "steps = 4 hero . moveUp ( steps ) hero . moveRight ( ) hero . moveDown ( steps …" at bounding box center [369, 165] width 170 height 176
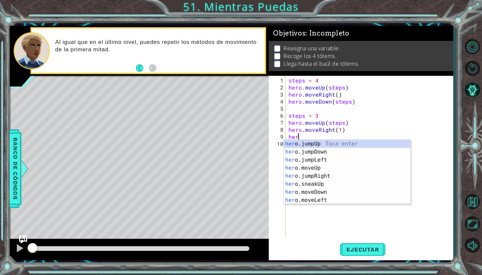
scroll to position [0, 0]
click at [306, 192] on div "hero .jumpUp Toca enter hero .jumpDown Toca enter hero .jumpLeft Toca enter her…" at bounding box center [347, 180] width 127 height 80
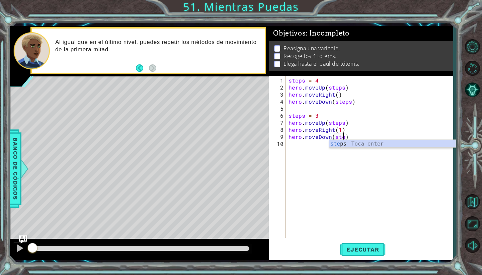
type textarea "hero.moveDown(steps)"
click at [293, 143] on div "steps = 4 hero . moveUp ( steps ) hero . moveRight ( ) hero . moveDown ( steps …" at bounding box center [370, 165] width 167 height 176
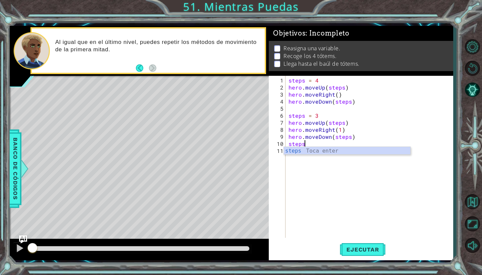
scroll to position [0, 1]
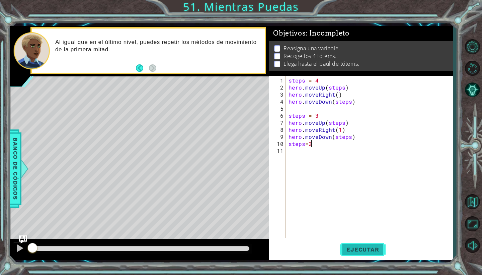
type textarea "steps=2"
click at [356, 244] on button "Ejecutar" at bounding box center [363, 249] width 46 height 18
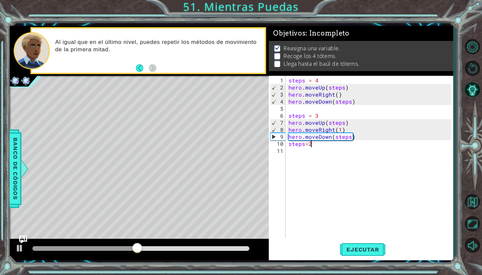
click at [300, 154] on div "steps = 4 hero . moveUp ( steps ) hero . moveRight ( ) hero . moveDown ( steps …" at bounding box center [370, 165] width 167 height 176
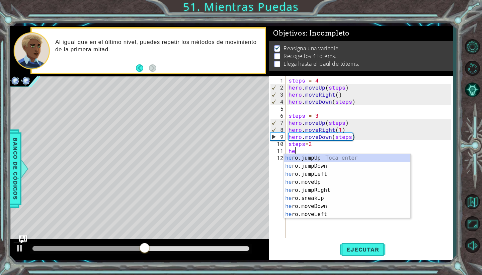
scroll to position [0, 0]
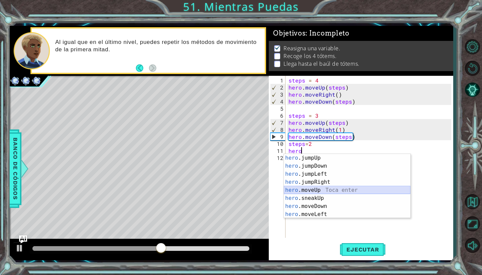
click at [305, 190] on div "hero .jumpUp Toca enter hero .jumpDown Toca enter hero .jumpLeft Toca enter her…" at bounding box center [347, 194] width 127 height 80
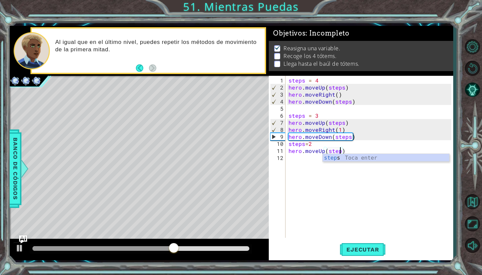
type textarea "hero.moveUp(steps)"
click at [293, 155] on div "steps = 4 hero . moveUp ( steps ) hero . moveRight ( ) hero . moveDown ( steps …" at bounding box center [370, 165] width 167 height 176
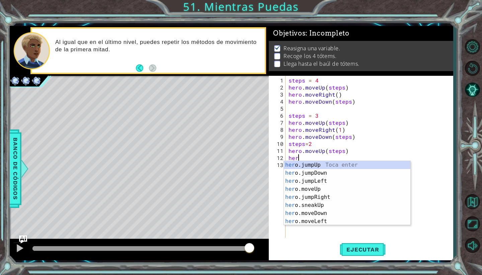
scroll to position [0, 0]
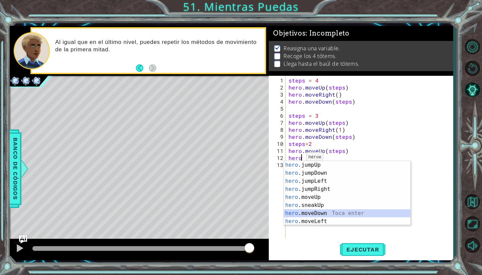
click at [314, 214] on div "hero .jumpUp Toca enter hero .jumpDown Toca enter hero .jumpLeft Toca enter her…" at bounding box center [347, 201] width 127 height 80
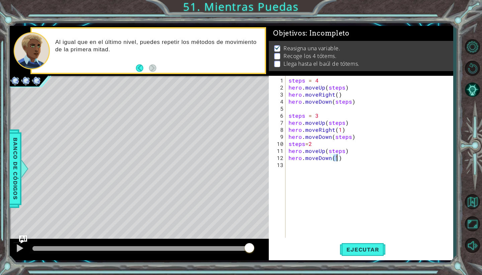
click at [330, 159] on div "steps = 4 hero . moveUp ( steps ) hero . moveRight ( ) hero . moveDown ( steps …" at bounding box center [370, 165] width 167 height 176
click at [367, 150] on div "steps = 4 hero . moveUp ( steps ) hero . moveRight ( ) hero . moveDown ( steps …" at bounding box center [370, 165] width 167 height 176
type textarea "hero.moveUp(steps)"
click at [312, 165] on div "steps = 4 hero . moveUp ( steps ) hero . moveRight ( ) hero . moveDown ( steps …" at bounding box center [370, 165] width 167 height 176
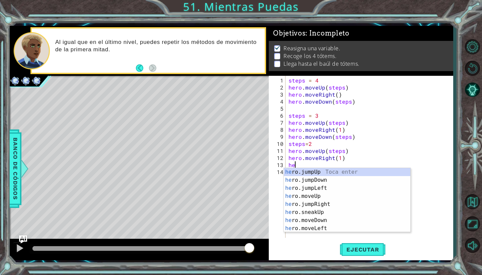
scroll to position [0, 0]
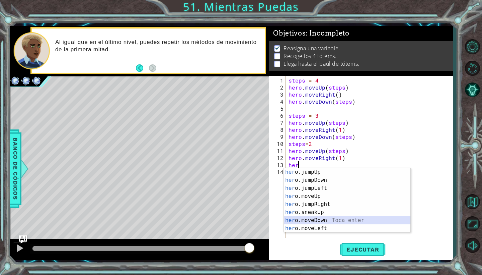
click at [324, 217] on div "her o.jumpUp Toca enter her o.jumpDown Toca enter her o.jumpLeft Toca enter her…" at bounding box center [347, 208] width 127 height 80
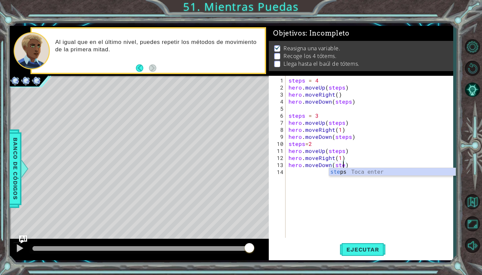
type textarea "hero.moveDown(steps)"
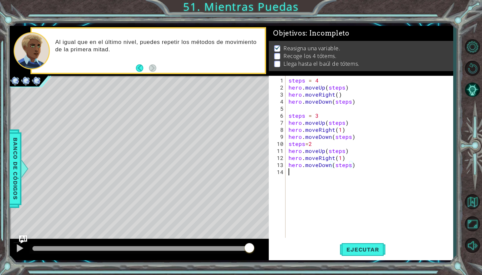
click at [300, 171] on div "steps = 4 hero . moveUp ( steps ) hero . moveRight ( ) hero . moveDown ( steps …" at bounding box center [370, 165] width 167 height 176
type textarea "steps=1"
click at [301, 179] on div "steps = 4 hero . moveUp ( steps ) hero . moveRight ( ) hero . moveDown ( steps …" at bounding box center [370, 165] width 167 height 176
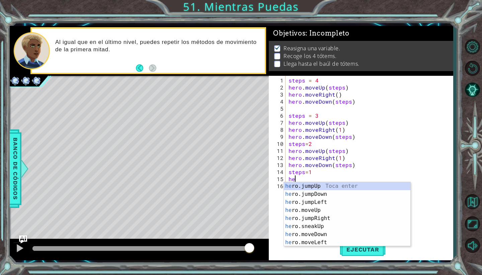
scroll to position [0, 0]
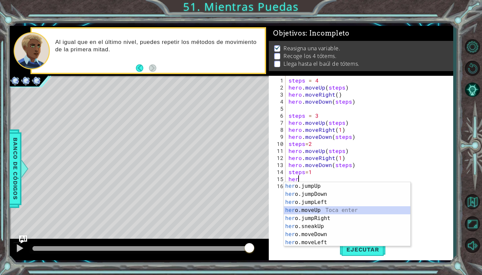
click at [316, 207] on div "her o.jumpUp Toca enter her o.jumpDown Toca enter her o.jumpLeft Toca enter her…" at bounding box center [347, 222] width 127 height 80
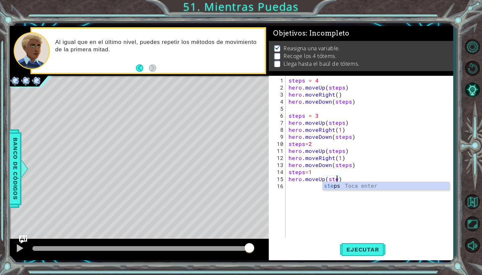
type textarea "hero.moveUp(steps)"
click at [303, 186] on div "steps = 4 hero . moveUp ( steps ) hero . moveRight ( ) hero . moveDown ( steps …" at bounding box center [370, 165] width 167 height 176
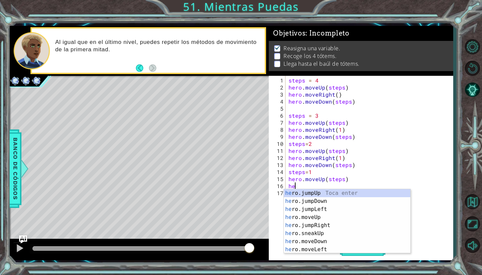
scroll to position [0, 0]
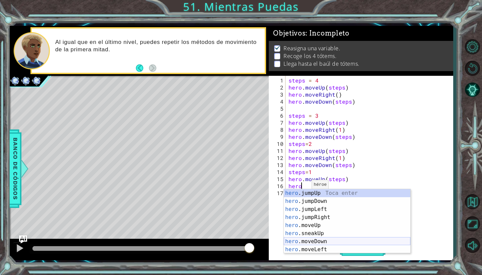
click at [316, 240] on div "hero .jumpUp Toca enter hero .jumpDown Toca enter hero .jumpLeft Toca enter her…" at bounding box center [347, 229] width 127 height 80
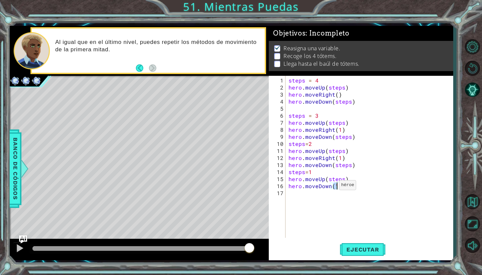
click at [331, 187] on div "steps = 4 hero . moveUp ( steps ) hero . moveRight ( ) hero . moveDown ( steps …" at bounding box center [370, 165] width 167 height 176
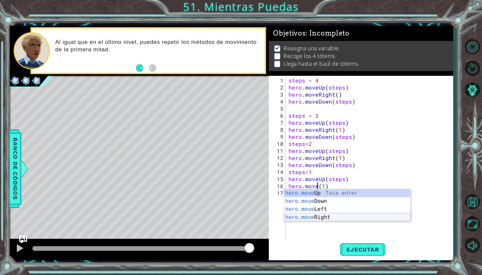
click at [320, 216] on div "hero.move Up Toca enter hero.move Down Toca enter hero.move Left Toca enter her…" at bounding box center [347, 213] width 127 height 48
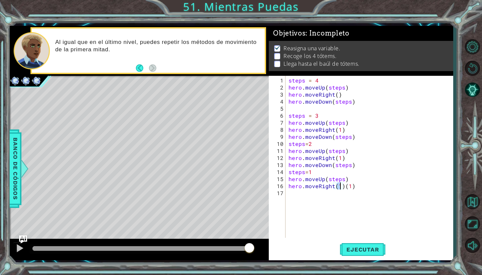
click at [351, 188] on div "steps = 4 hero . moveUp ( steps ) hero . moveRight ( ) hero . moveDown ( steps …" at bounding box center [370, 165] width 167 height 176
click at [353, 188] on div "steps = 4 hero . moveUp ( steps ) hero . moveRight ( ) hero . moveDown ( steps …" at bounding box center [370, 165] width 167 height 176
click at [339, 185] on div "steps = 4 hero . moveUp ( steps ) hero . moveRight ( ) hero . moveDown ( steps …" at bounding box center [370, 165] width 167 height 176
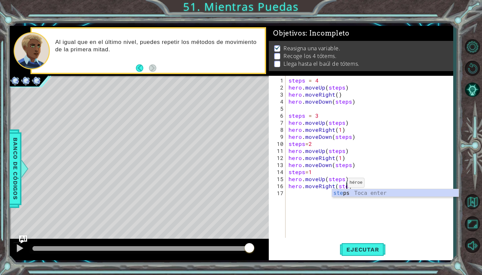
type textarea "hero.moveRight(steps)"
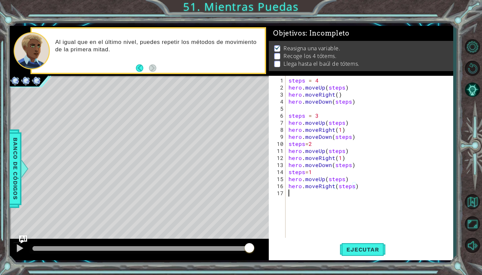
click at [296, 197] on div "steps = 4 hero . moveUp ( steps ) hero . moveRight ( ) hero . moveDown ( steps …" at bounding box center [370, 165] width 167 height 176
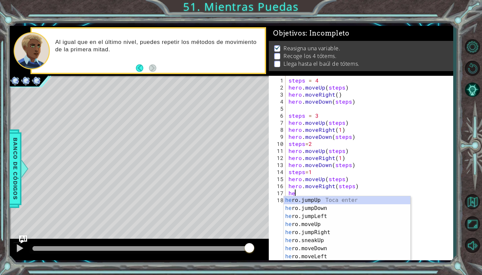
scroll to position [0, 0]
click at [313, 247] on div "hero .jumpUp Toca enter hero .jumpDown Toca enter hero .jumpLeft Toca enter her…" at bounding box center [347, 236] width 127 height 80
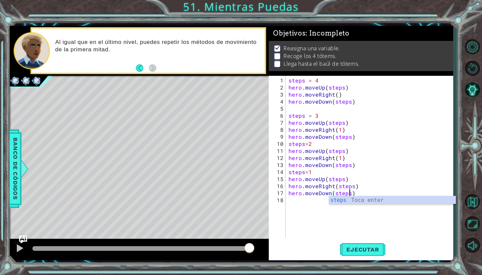
scroll to position [0, 4]
type textarea "hero.moveDown(steps)"
click at [361, 247] on span "Ejecutar" at bounding box center [363, 249] width 46 height 7
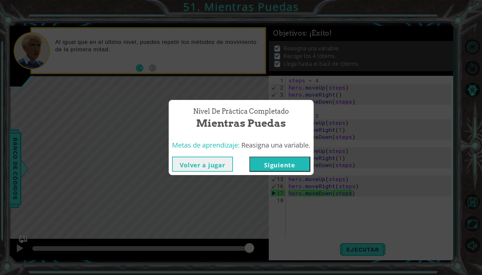
click at [300, 166] on button "Siguiente" at bounding box center [279, 163] width 61 height 15
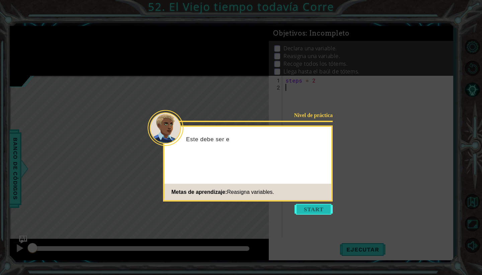
click at [318, 208] on button "Start" at bounding box center [314, 209] width 38 height 11
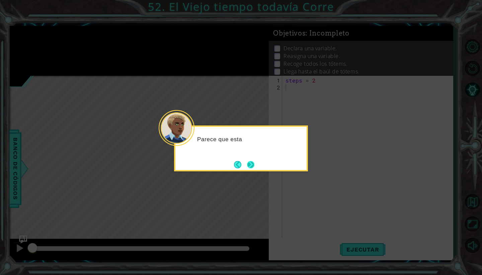
click at [250, 162] on button "Next" at bounding box center [251, 164] width 8 height 8
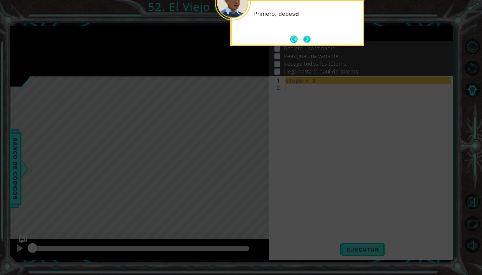
click at [308, 42] on button "Next" at bounding box center [306, 38] width 7 height 7
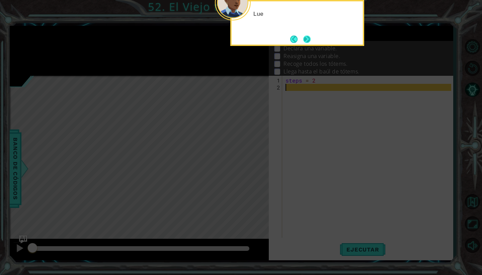
click at [308, 39] on button "Next" at bounding box center [306, 38] width 7 height 7
